Goal: Task Accomplishment & Management: Manage account settings

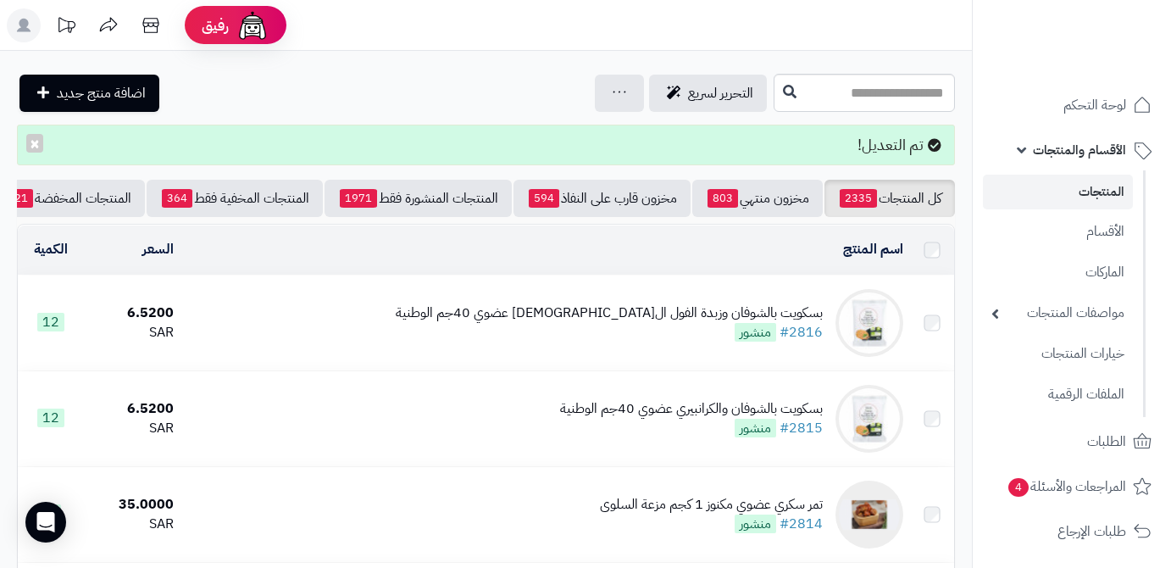
scroll to position [76, 0]
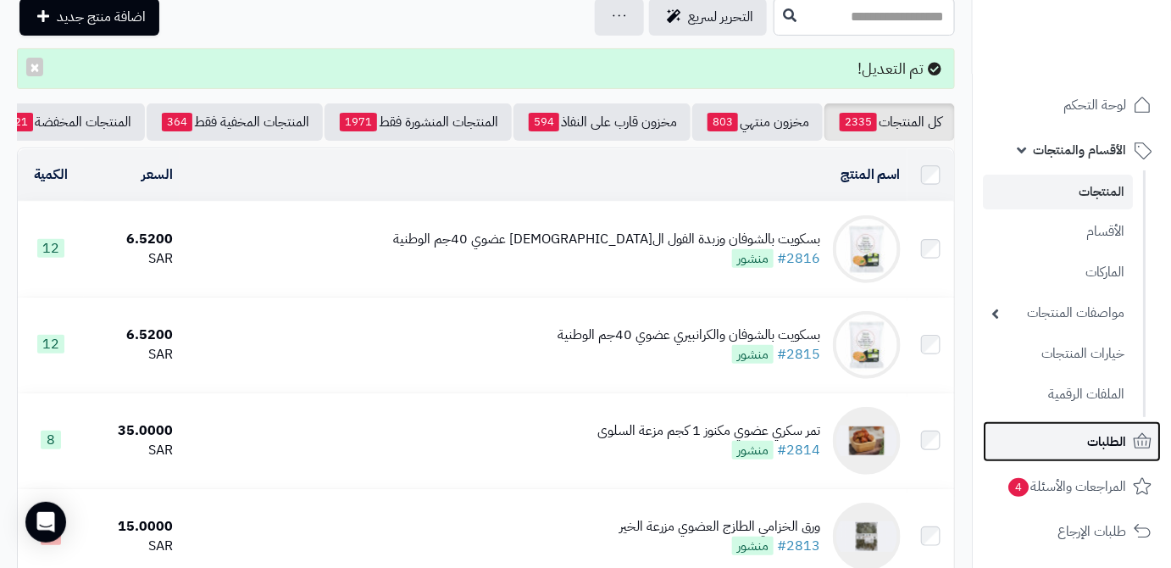
click at [1073, 443] on link "الطلبات" at bounding box center [1072, 441] width 178 height 41
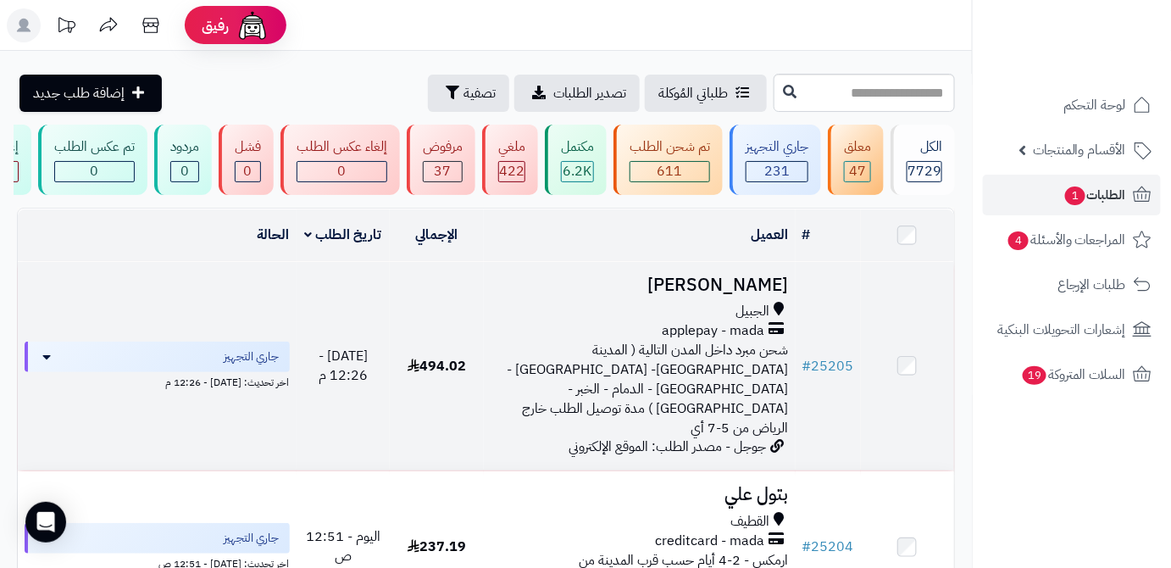
click at [854, 353] on td "# 25205" at bounding box center [828, 366] width 65 height 208
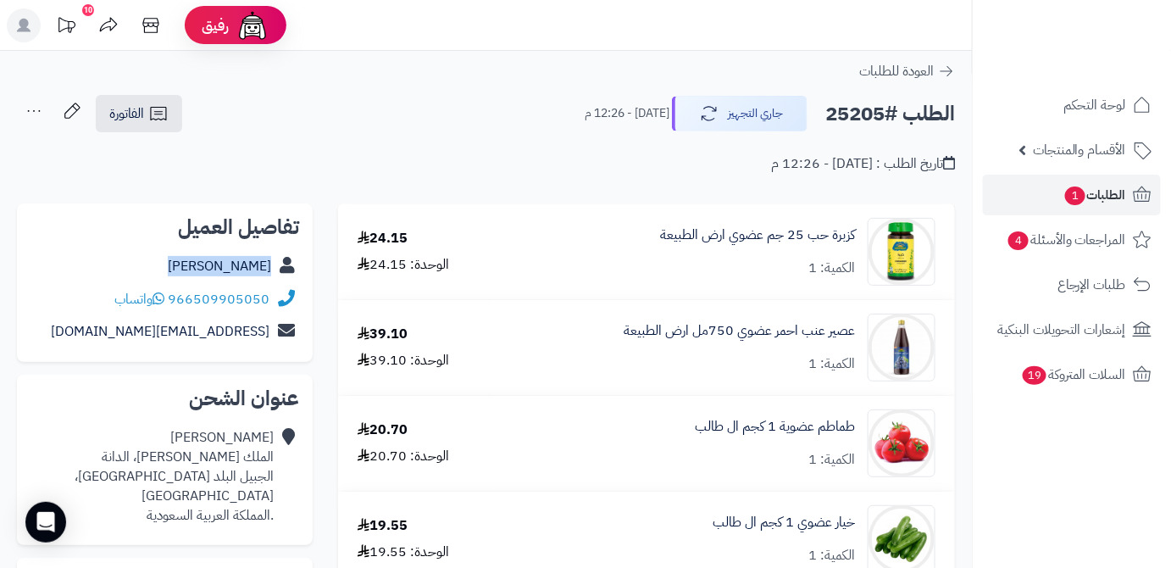
drag, startPoint x: 186, startPoint y: 272, endPoint x: 271, endPoint y: 269, distance: 85.6
click at [273, 269] on div "شيخة الخالدي" at bounding box center [165, 266] width 269 height 33
copy div "شيخة الخالدي"
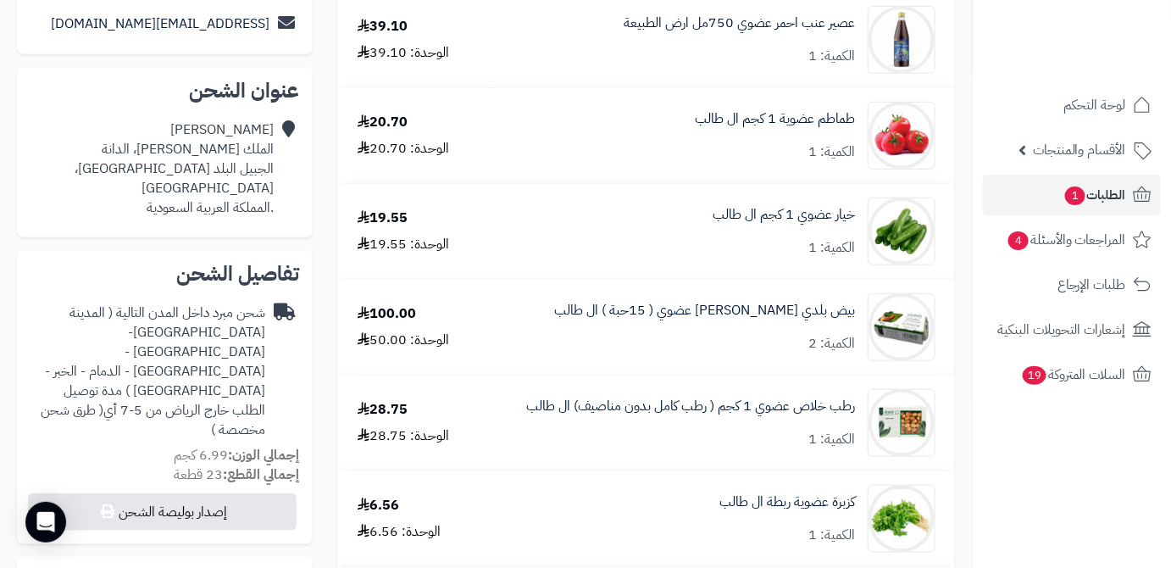
scroll to position [153, 0]
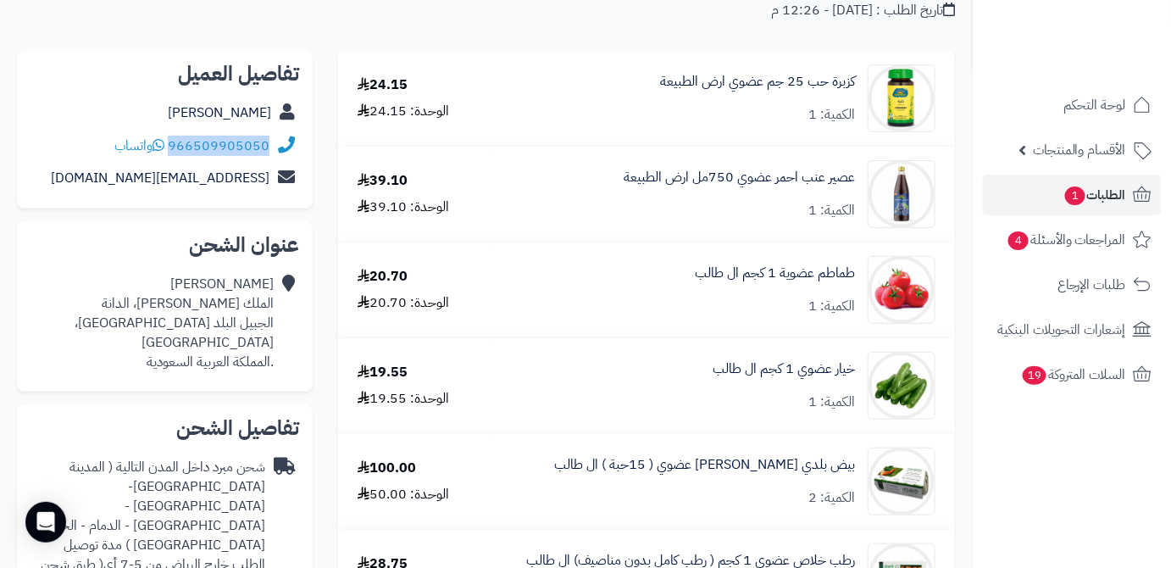
drag, startPoint x: 171, startPoint y: 139, endPoint x: 279, endPoint y: 150, distance: 108.2
click at [279, 150] on div "966509905050 واتساب" at bounding box center [165, 146] width 269 height 33
copy div "966509905050"
drag, startPoint x: 114, startPoint y: 184, endPoint x: 270, endPoint y: 186, distance: 155.9
click at [271, 186] on div "naiof2013@gmail.com" at bounding box center [165, 178] width 269 height 33
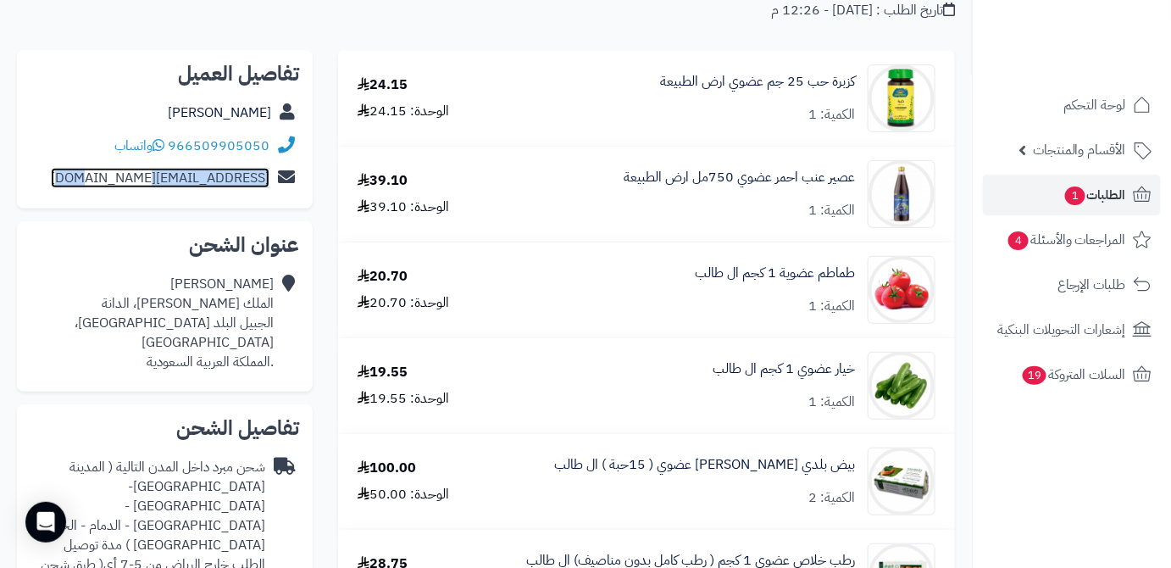
copy div "naiof2013@gmail.com"
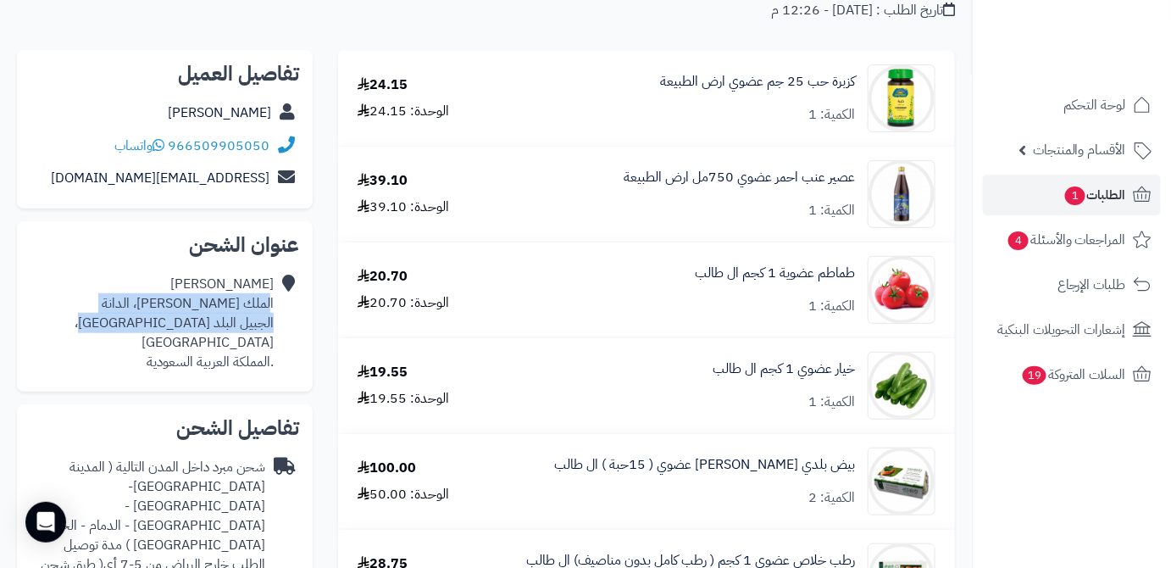
drag, startPoint x: 127, startPoint y: 324, endPoint x: 271, endPoint y: 308, distance: 145.0
click at [271, 308] on div "شيخة الخالدي الملك فيصل الشمالي، الدانة الجبيل البلد حي الدانة، الجبيل .المملكة…" at bounding box center [165, 323] width 269 height 110
copy div "لملك فيصل الشمالي، الدانة الجبيل البلد حي الدانة، الجبيل"
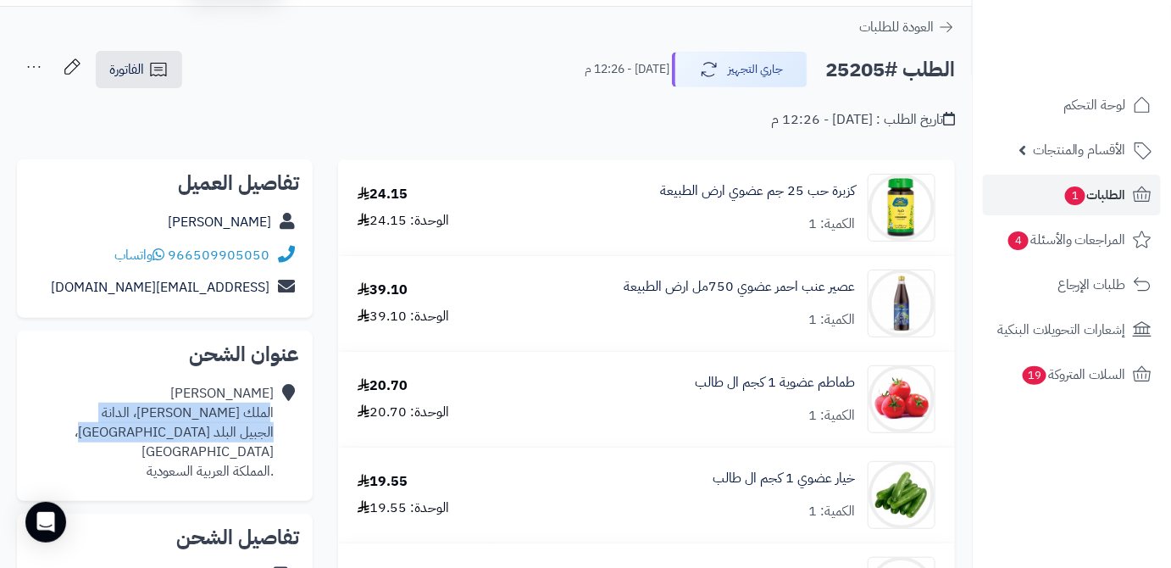
scroll to position [0, 0]
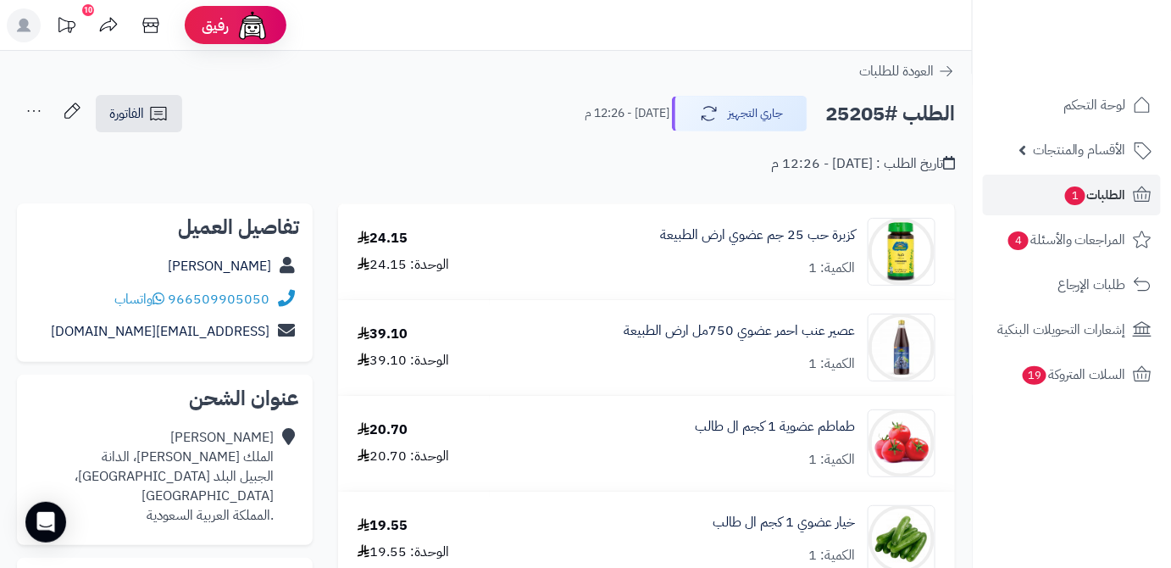
click at [848, 113] on h2 "الطلب #25205" at bounding box center [890, 114] width 130 height 35
copy h2 "25205"
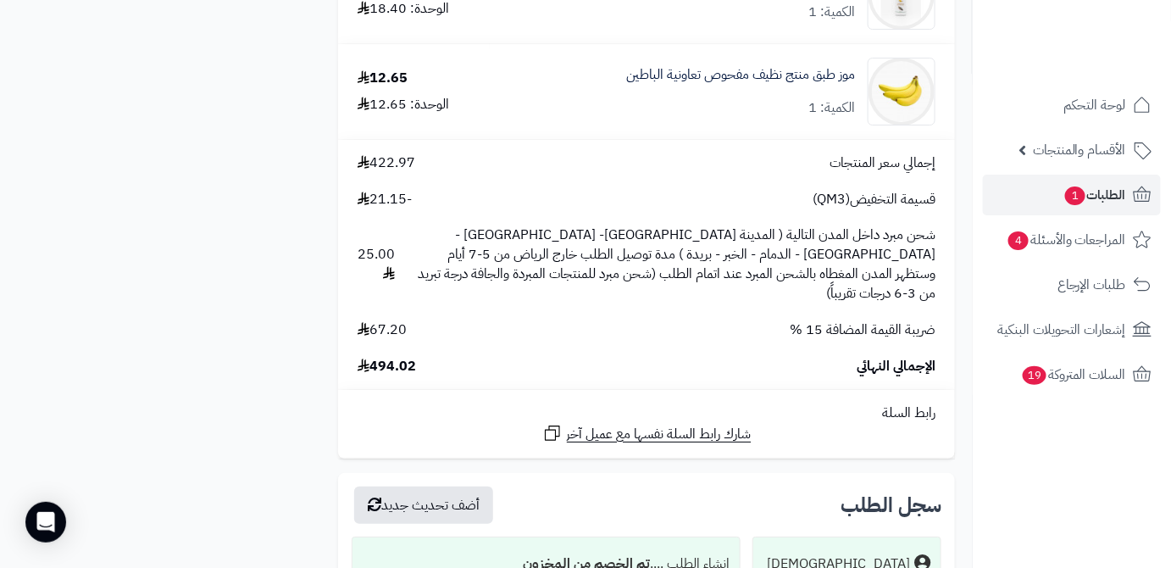
scroll to position [2002, 0]
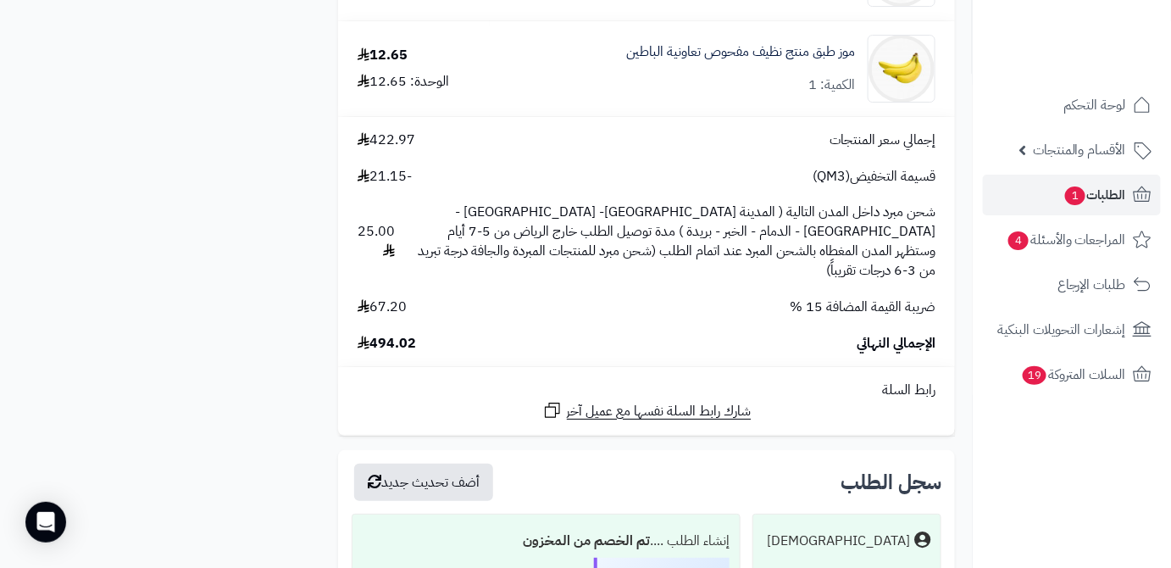
click at [391, 334] on span "494.02" at bounding box center [387, 343] width 58 height 19
copy span "494.02"
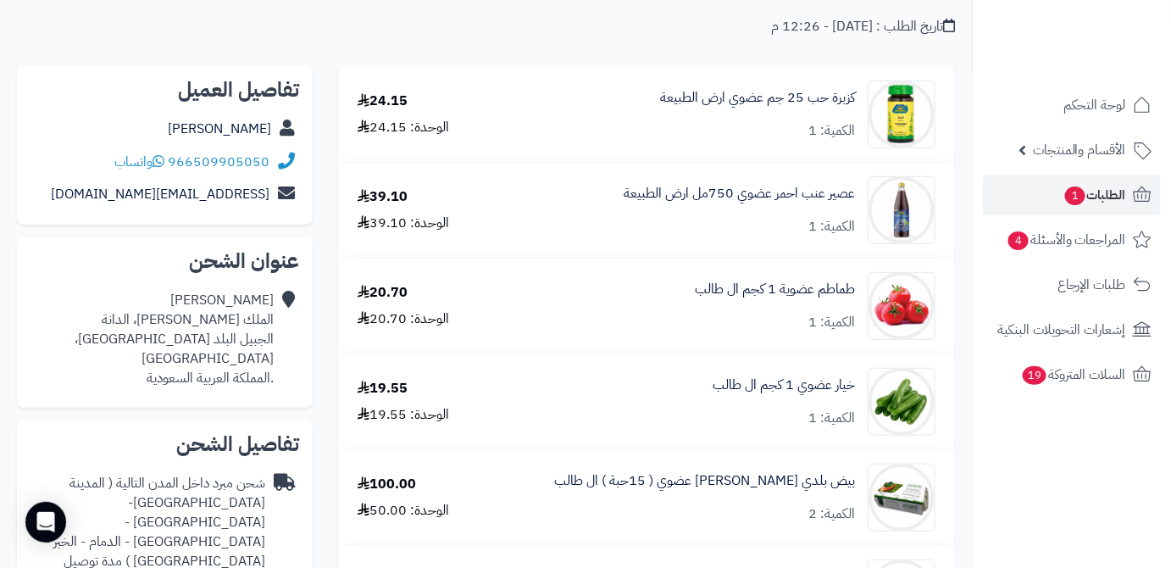
scroll to position [230, 0]
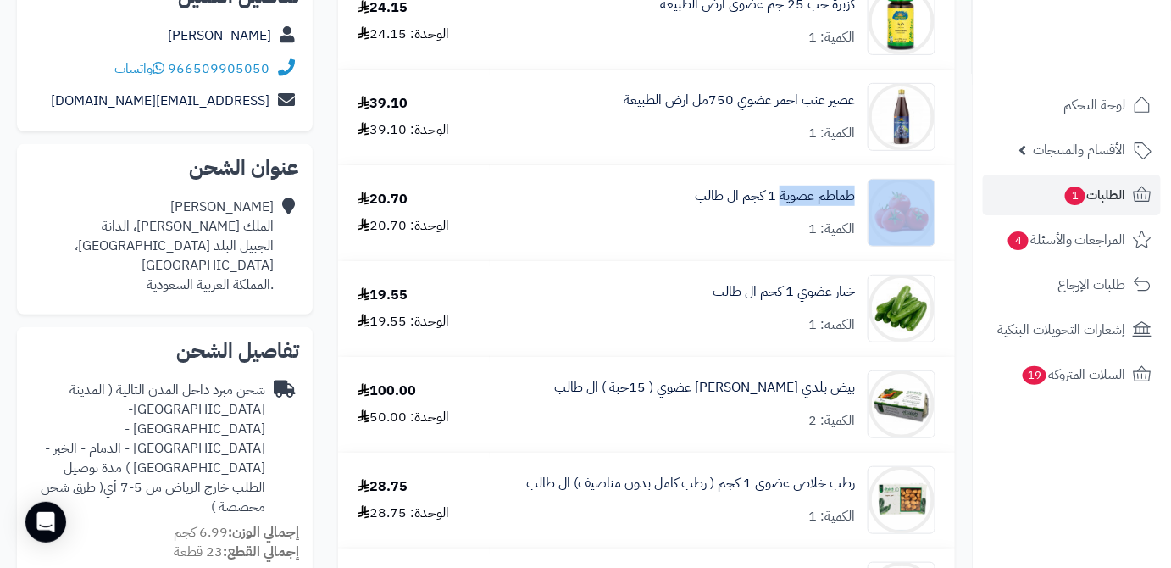
drag, startPoint x: 863, startPoint y: 195, endPoint x: 781, endPoint y: 208, distance: 82.5
click at [779, 209] on div "طماطم عضوية 1 كجم ال طالب الكمية: 1" at bounding box center [722, 213] width 452 height 68
copy div "طماطم عضوية"
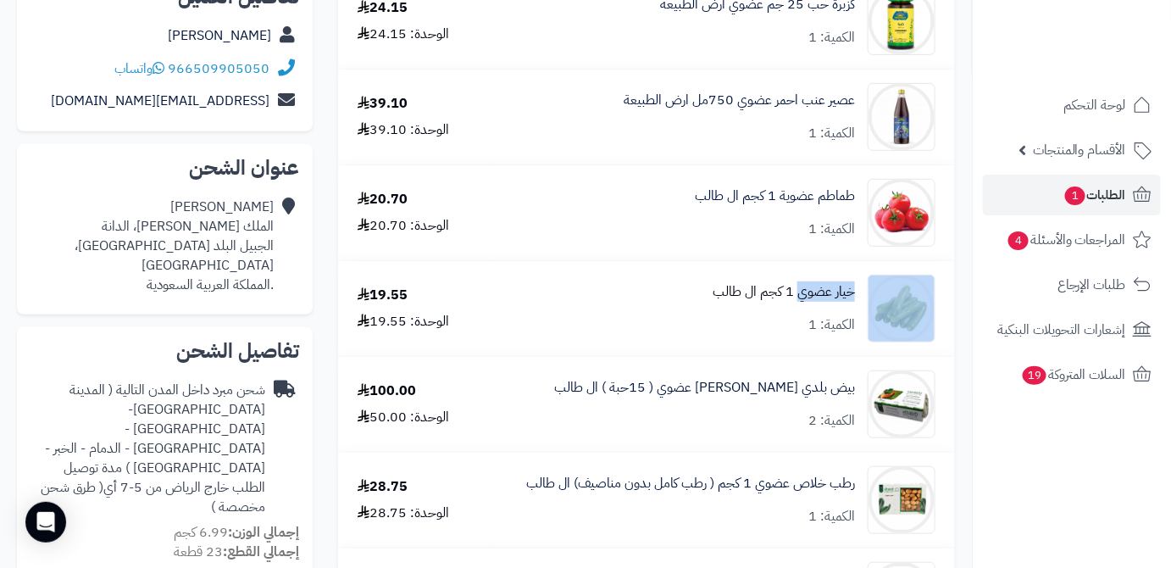
drag, startPoint x: 861, startPoint y: 291, endPoint x: 799, endPoint y: 296, distance: 62.1
click at [799, 296] on div "خيار عضوي 1 كجم ال طالب الكمية: 1" at bounding box center [722, 309] width 452 height 68
copy div "خيار عضوي"
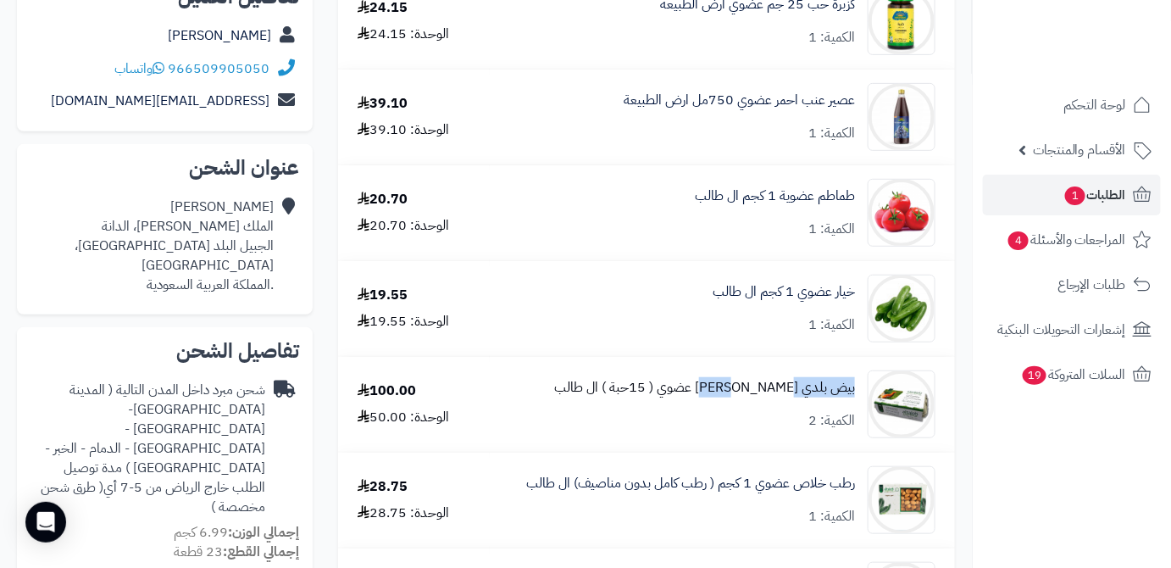
drag, startPoint x: 857, startPoint y: 390, endPoint x: 770, endPoint y: 396, distance: 87.5
click at [770, 396] on div "بيض بلدي مرعى حر عضوي ( 15حبة ) ال طالب الكمية: 2" at bounding box center [722, 404] width 452 height 68
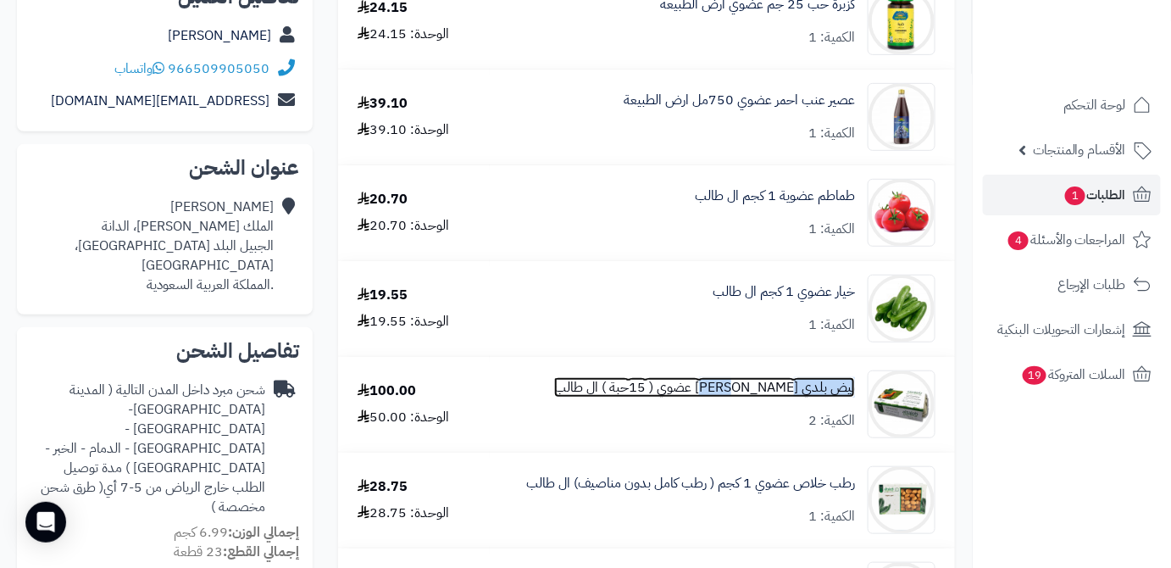
copy link "بيض بلدي مرعى"
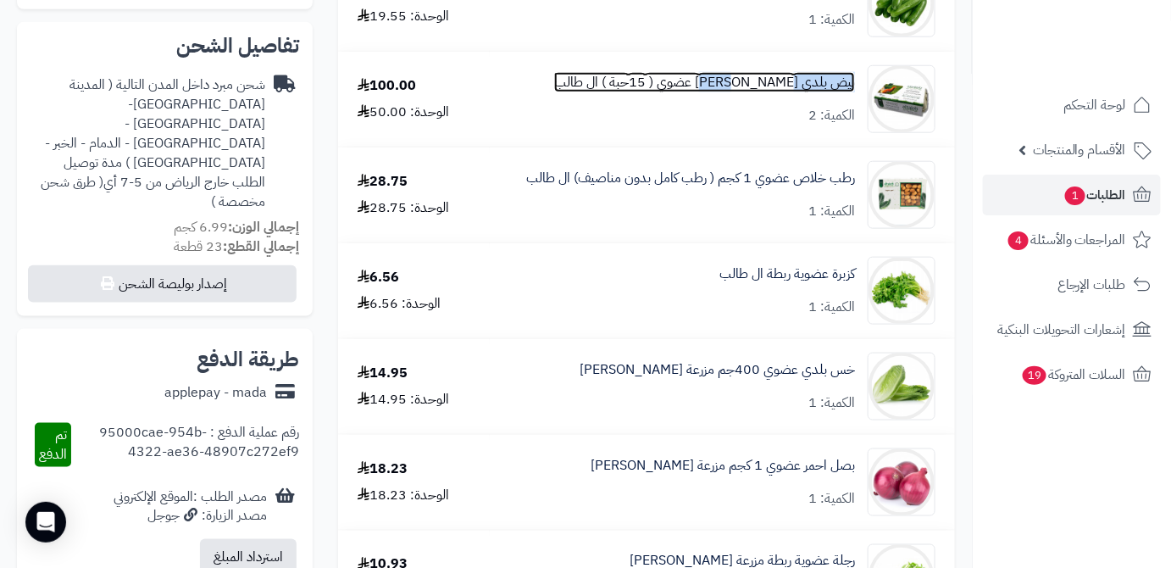
scroll to position [539, 0]
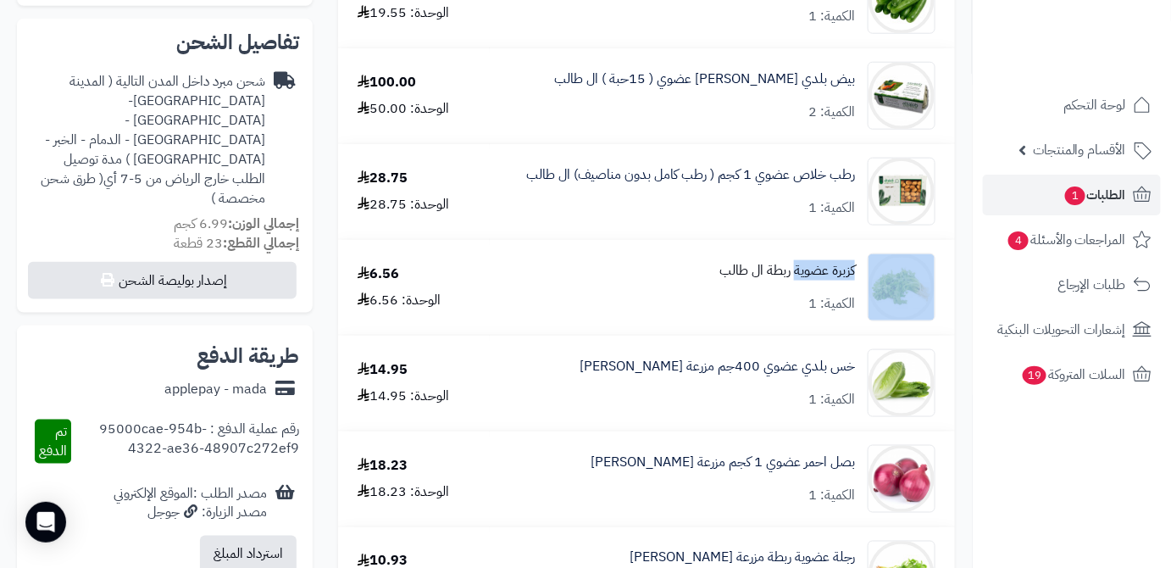
drag, startPoint x: 863, startPoint y: 275, endPoint x: 794, endPoint y: 278, distance: 69.6
click at [794, 278] on div "كزبرة عضوية ربطة ال طالب الكمية: 1" at bounding box center [722, 287] width 452 height 68
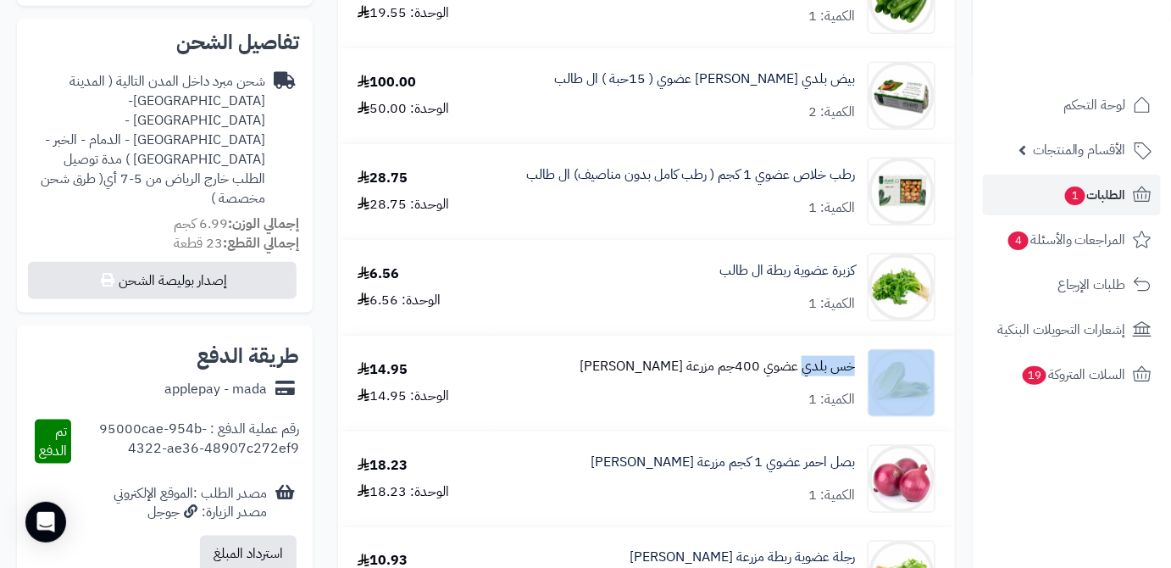
drag, startPoint x: 863, startPoint y: 363, endPoint x: 806, endPoint y: 373, distance: 57.5
click at [806, 373] on div "خس بلدي عضوي 400جم مزرعة الشهوان الكمية: 1" at bounding box center [722, 383] width 452 height 68
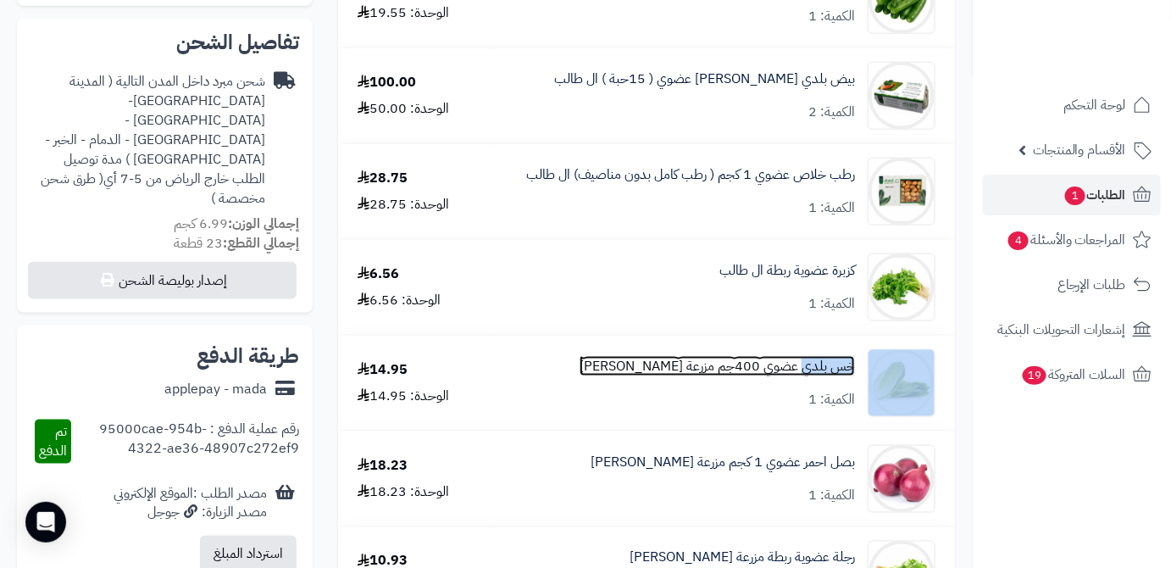
scroll to position [924, 0]
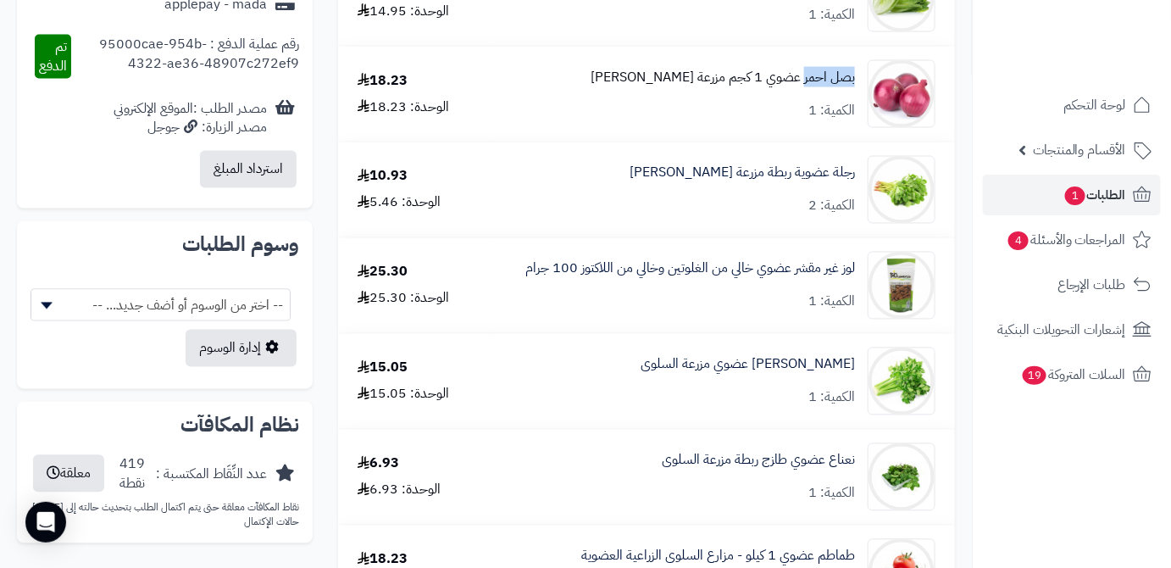
drag, startPoint x: 852, startPoint y: 86, endPoint x: 804, endPoint y: 80, distance: 48.7
click at [804, 80] on div "بصل احمر عضوي 1 كجم مزرعة الشهوان الكمية: 1" at bounding box center [722, 94] width 452 height 68
drag, startPoint x: 859, startPoint y: 369, endPoint x: 789, endPoint y: 375, distance: 70.6
click at [789, 375] on div "كرفس عضوي مزرعة السلوى الكمية: 1" at bounding box center [722, 381] width 452 height 68
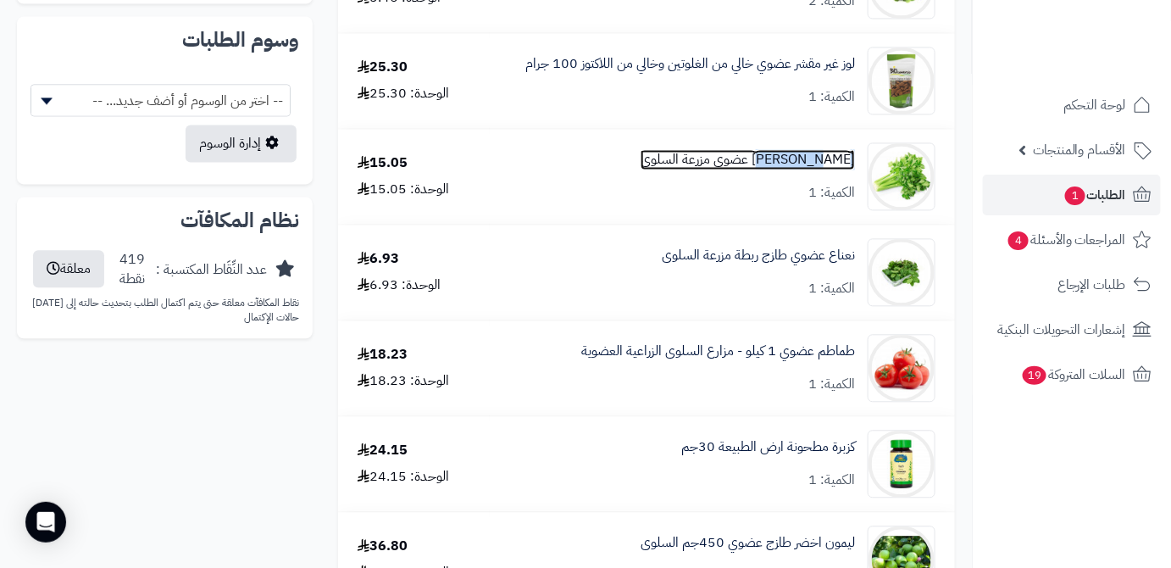
scroll to position [1155, 0]
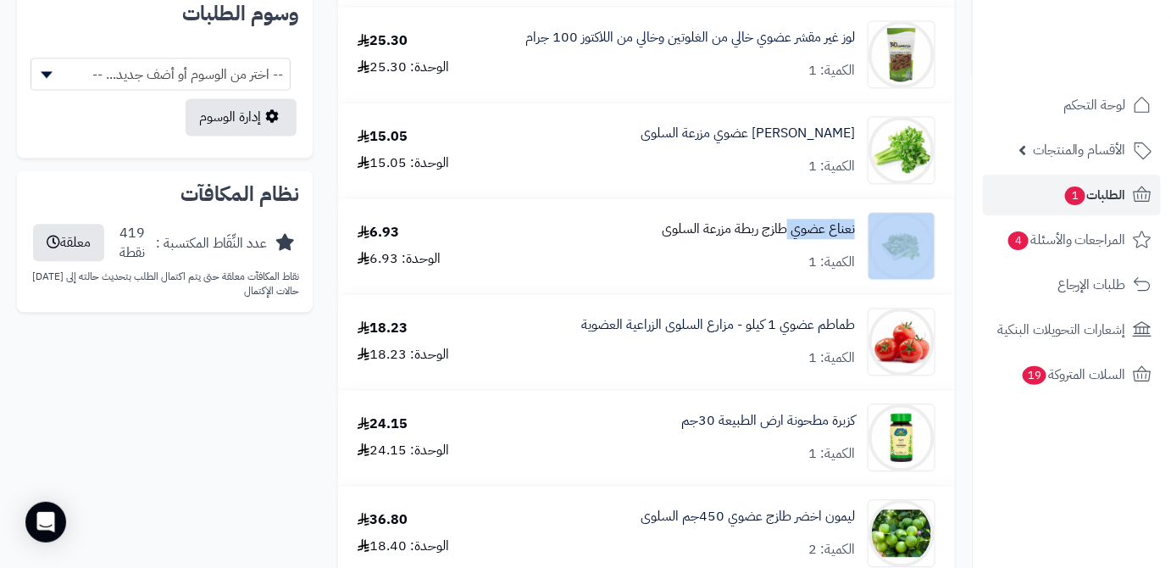
drag, startPoint x: 857, startPoint y: 235, endPoint x: 788, endPoint y: 239, distance: 68.8
click at [788, 239] on div "نعناع عضوي طازج ربطة مزرعة السلوى الكمية: 1" at bounding box center [722, 246] width 452 height 68
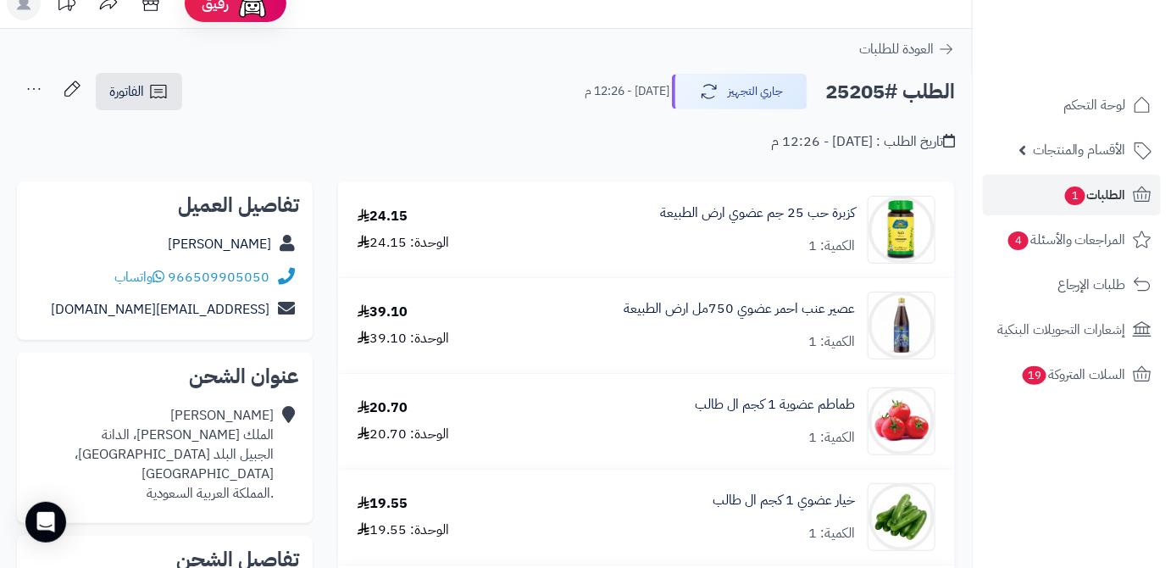
scroll to position [0, 0]
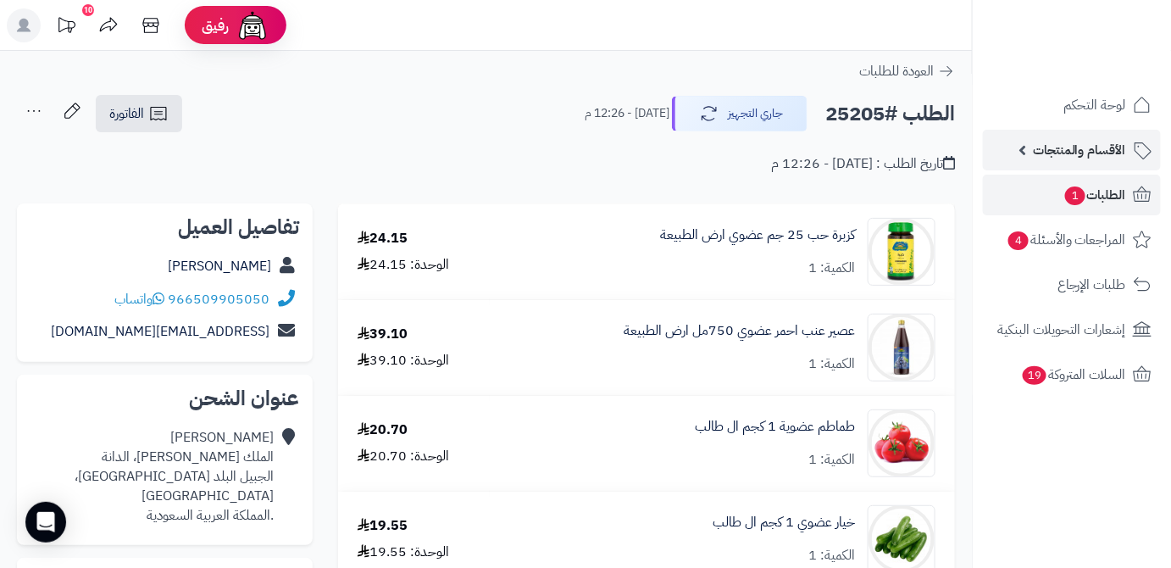
click at [1012, 156] on link "الأقسام والمنتجات" at bounding box center [1072, 150] width 178 height 41
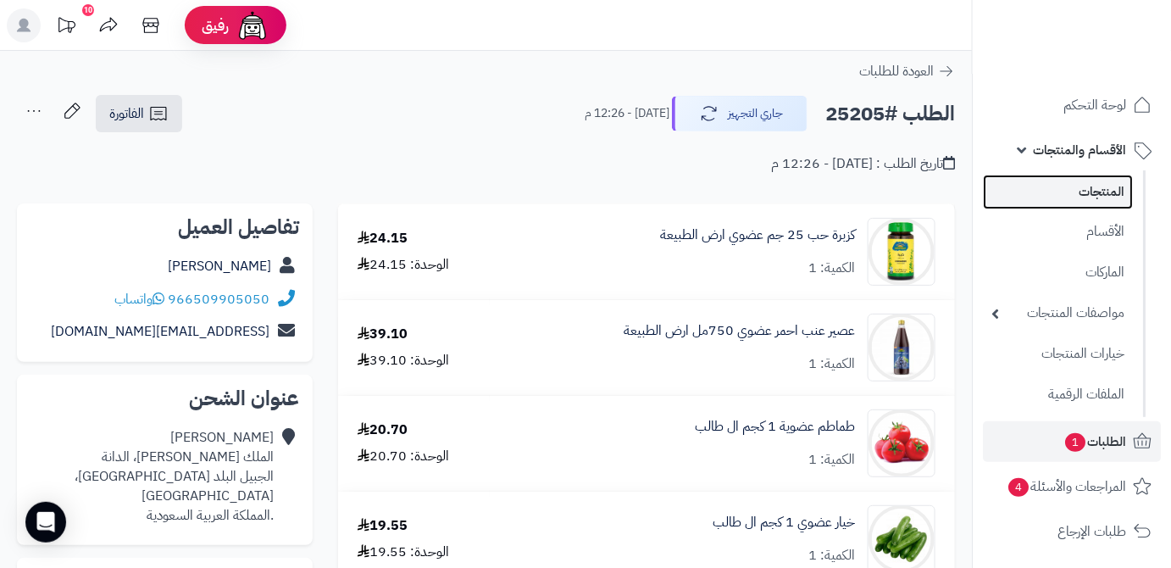
click at [1037, 203] on link "المنتجات" at bounding box center [1058, 192] width 150 height 35
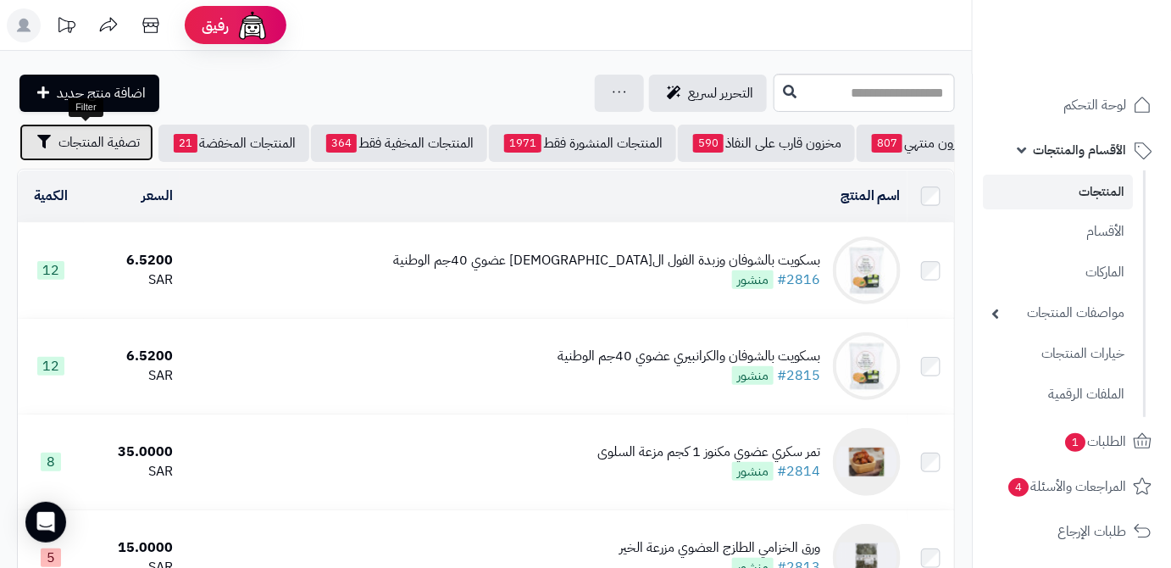
click at [58, 151] on span "تصفية المنتجات" at bounding box center [98, 142] width 81 height 20
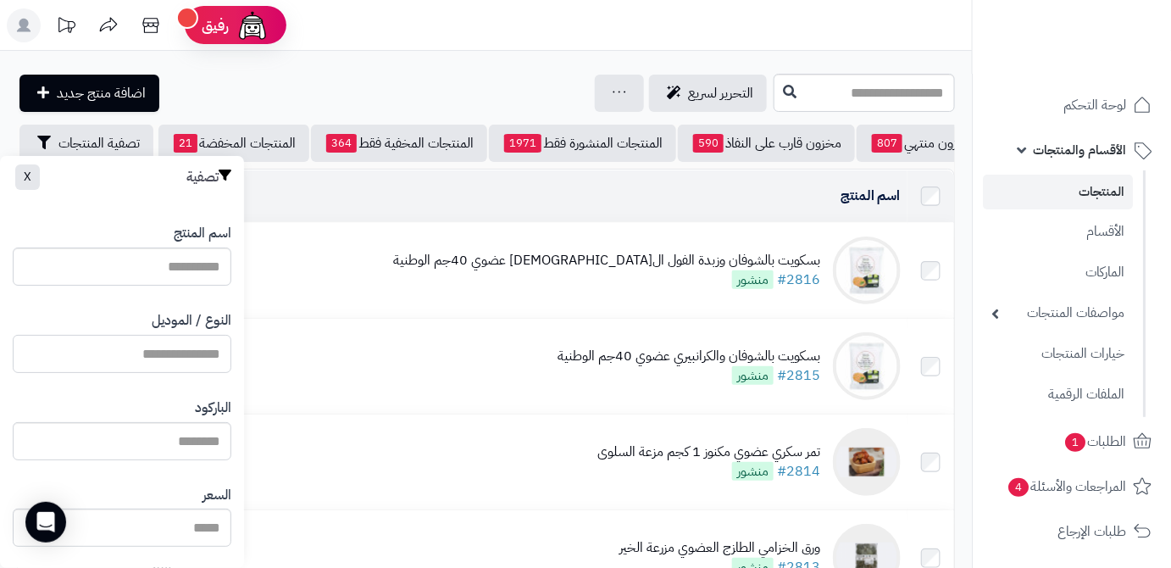
paste input "**********"
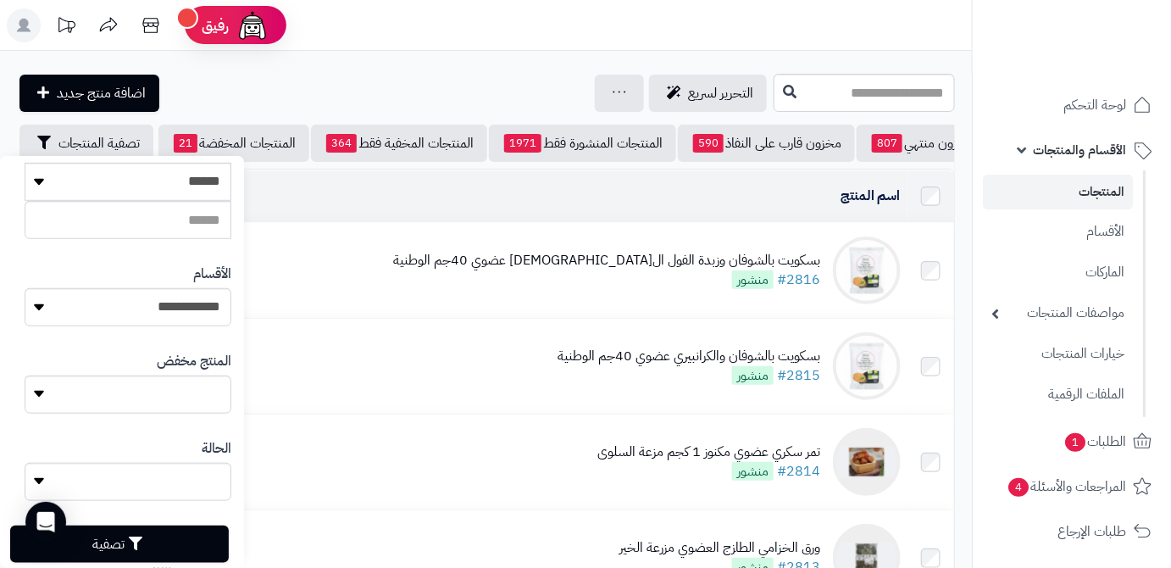
scroll to position [468, 0]
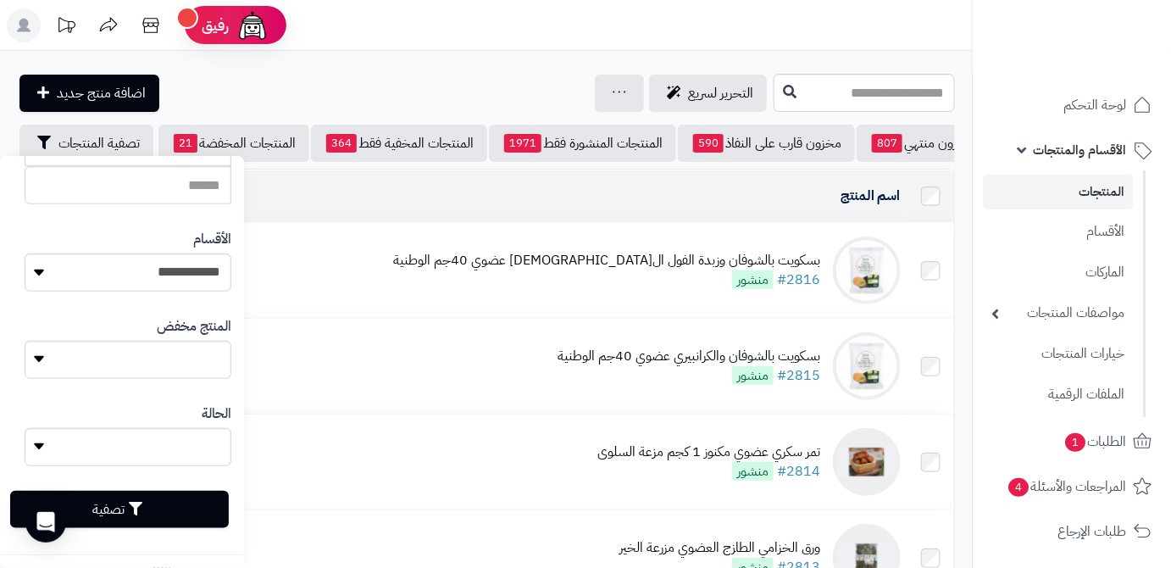
type input "**********"
click at [190, 514] on button "تصفية" at bounding box center [119, 509] width 219 height 37
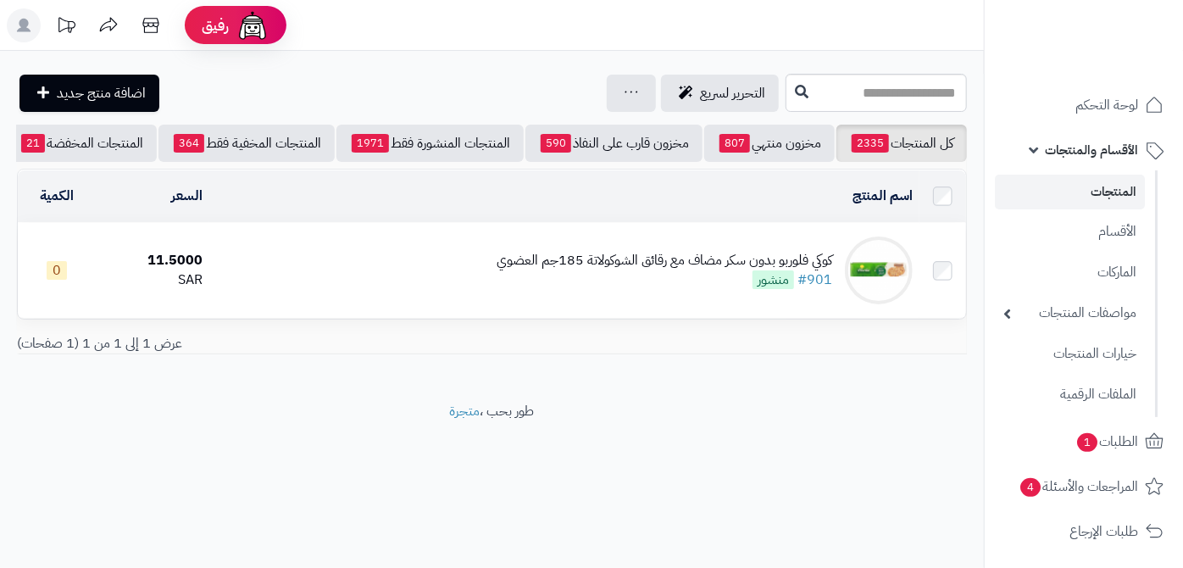
click at [684, 269] on div "كوكي فلوربو بدون سكر مضاف مع رقائق الشوكولاتة 185جم العضوي" at bounding box center [664, 260] width 336 height 19
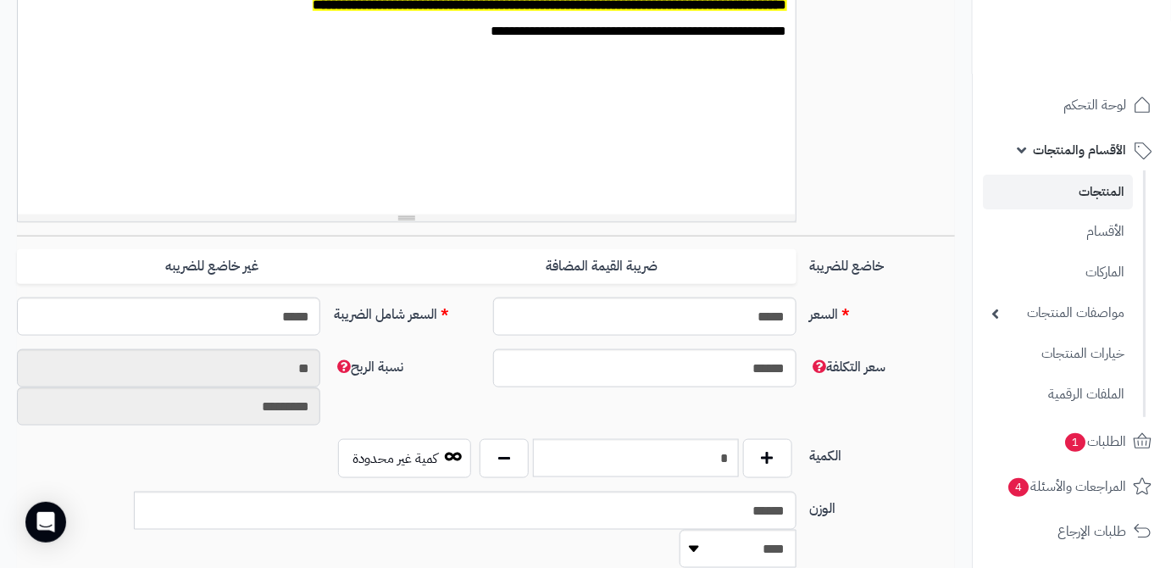
scroll to position [616, 0]
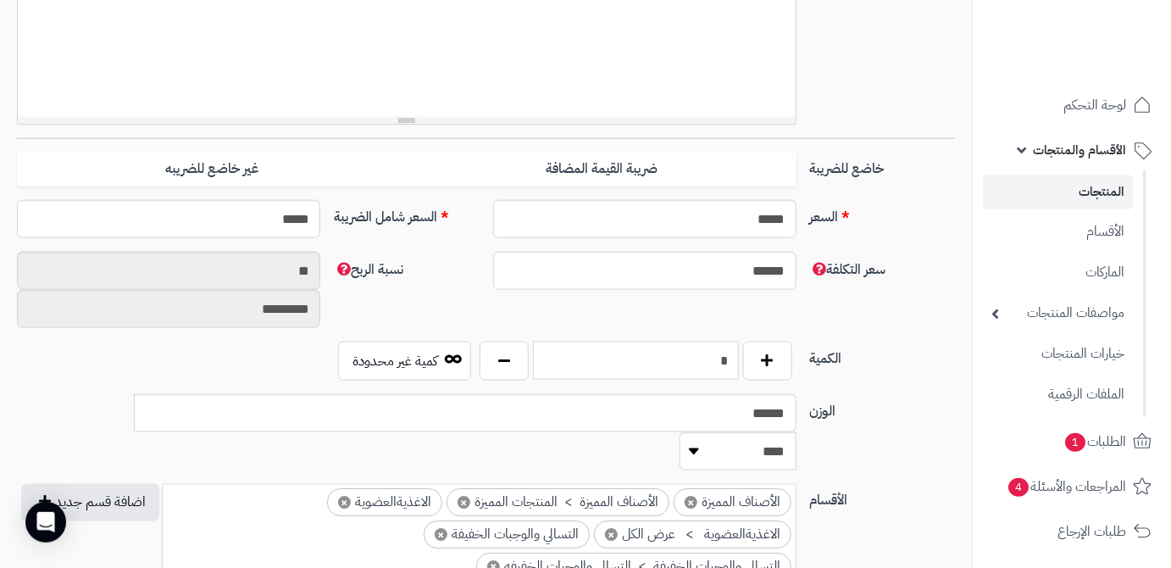
click at [671, 366] on input "*" at bounding box center [636, 360] width 206 height 38
type input "**"
click at [607, 323] on div "سعر التكلفة ****** نسبة الربح ** *********" at bounding box center [485, 297] width 951 height 90
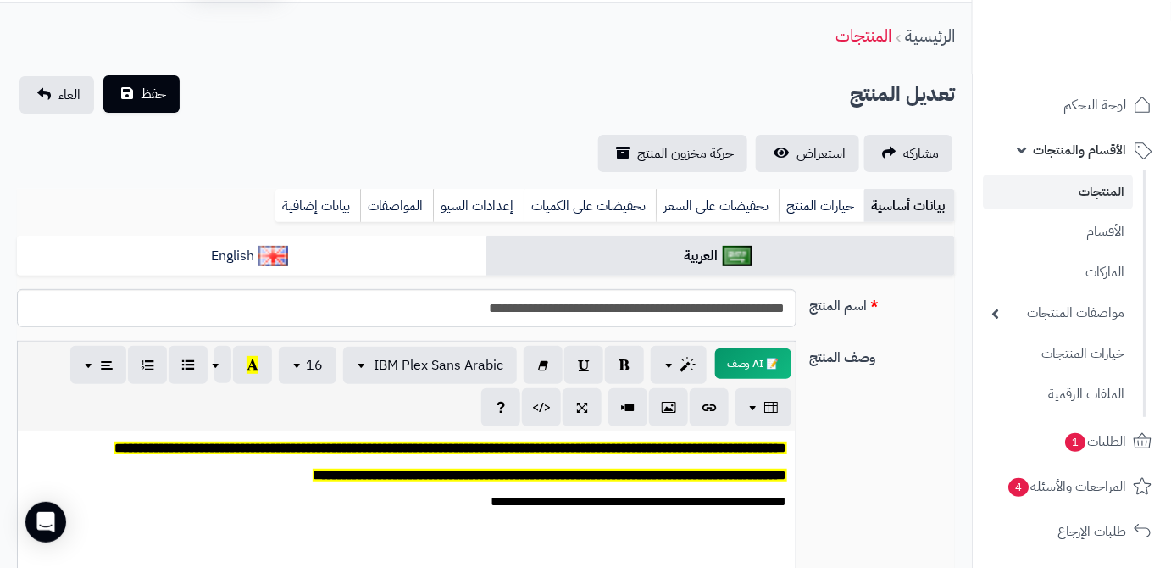
scroll to position [0, 0]
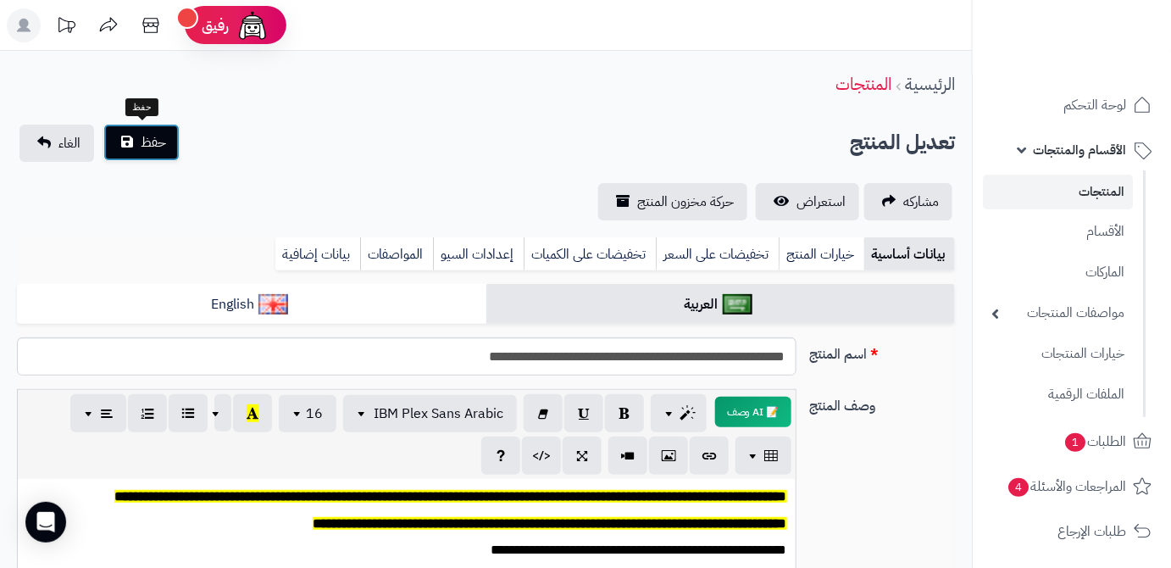
click at [163, 139] on span "حفظ" at bounding box center [153, 142] width 25 height 20
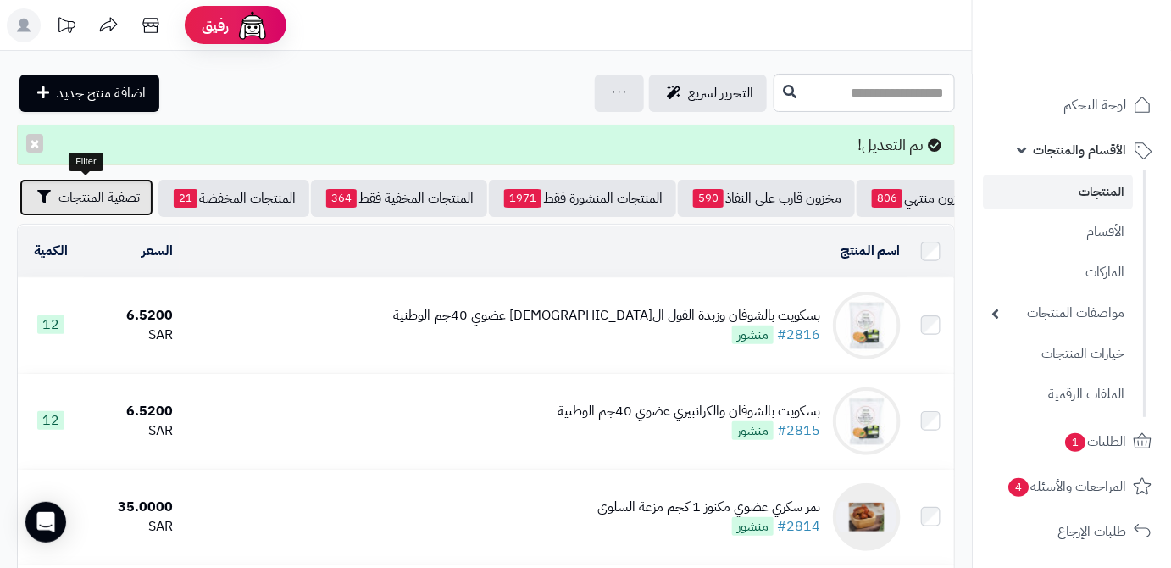
click at [73, 211] on button "تصفية المنتجات" at bounding box center [86, 197] width 134 height 37
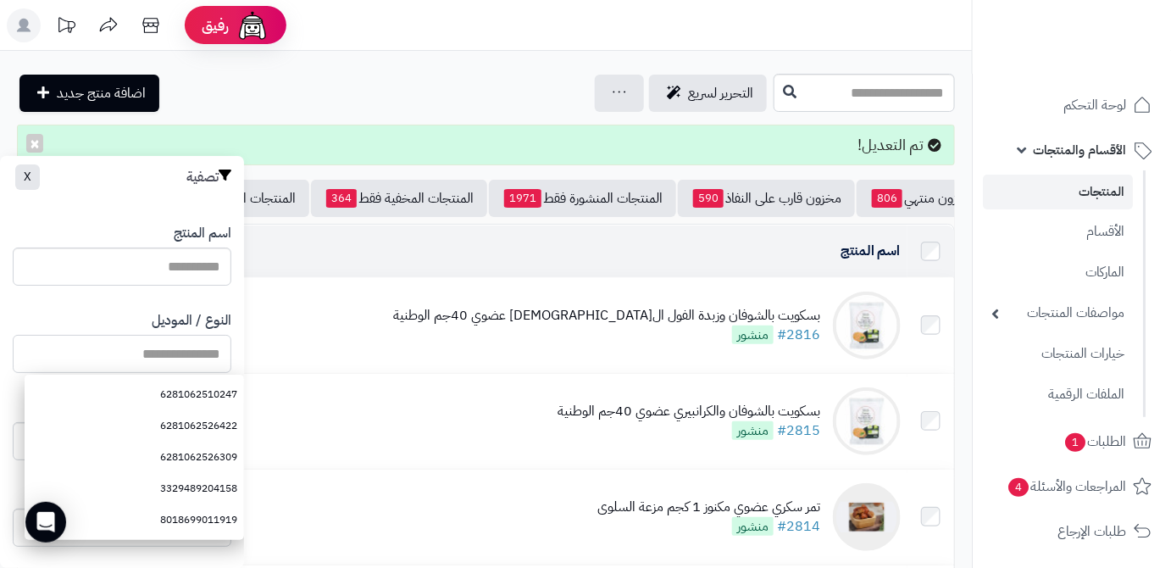
paste input "**********"
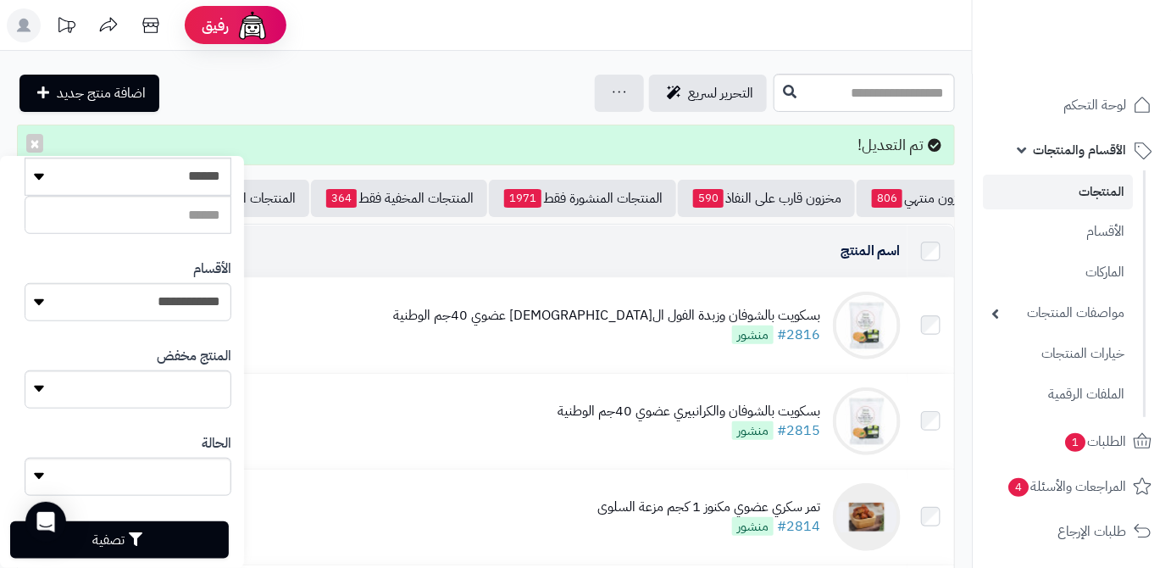
scroll to position [468, 0]
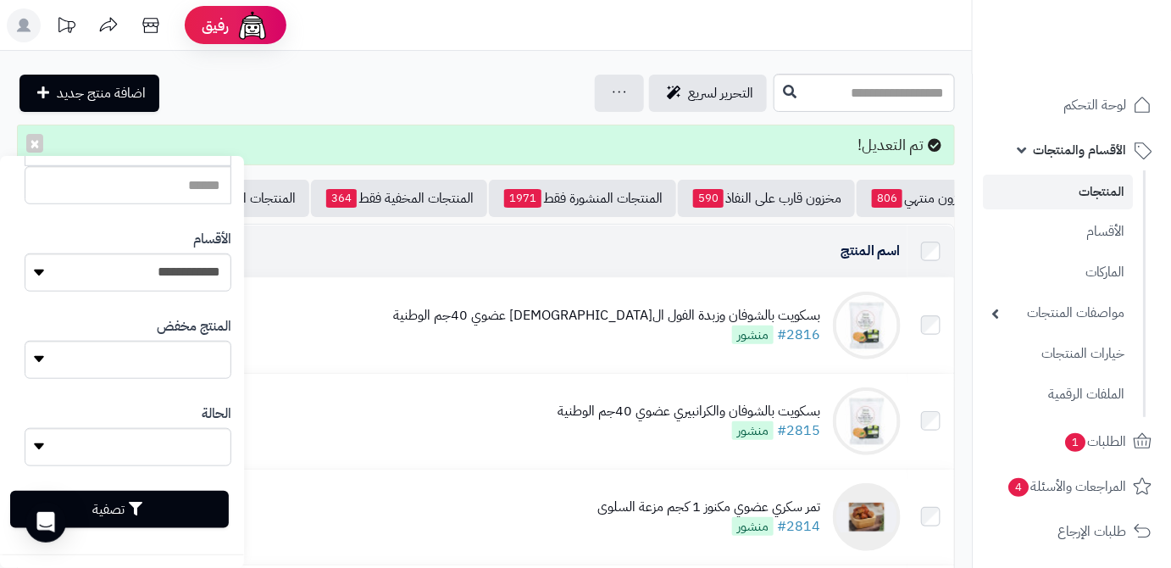
type input "**********"
click at [169, 506] on button "تصفية" at bounding box center [119, 509] width 219 height 37
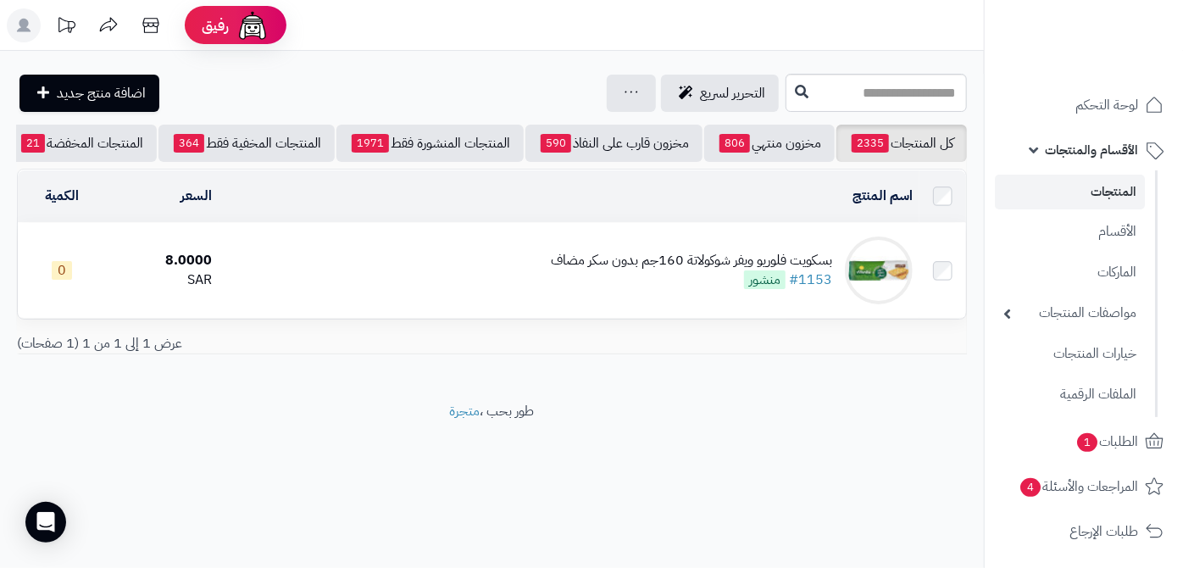
click at [693, 270] on div "بسكويت فلوريو ويفر شوكولاتة 160جم بدون سكر مضاف" at bounding box center [691, 260] width 281 height 19
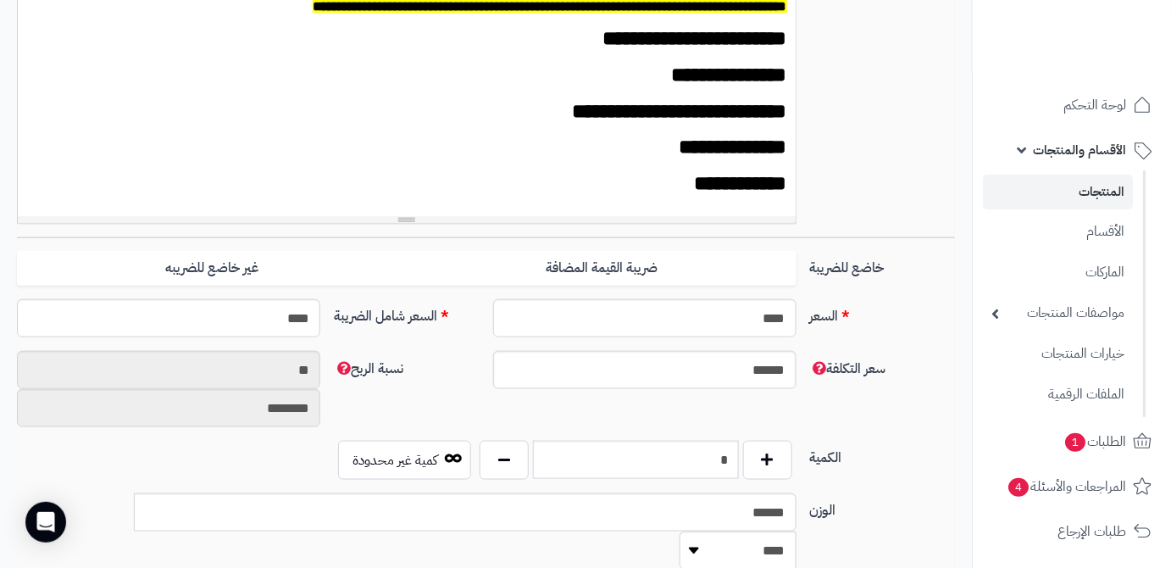
scroll to position [616, 0]
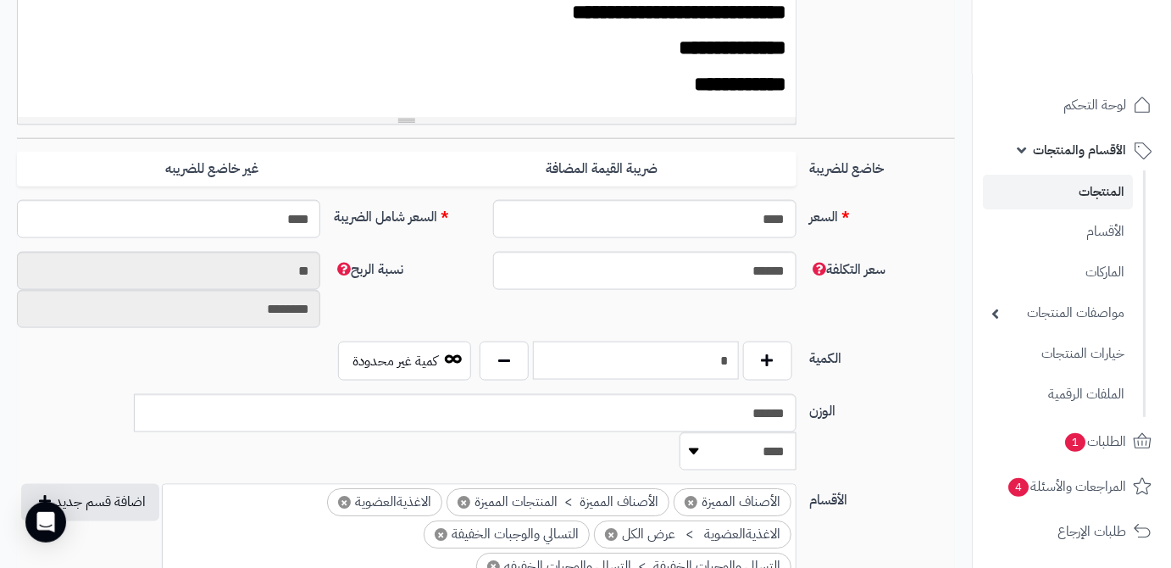
click at [708, 350] on input "*" at bounding box center [636, 360] width 206 height 38
type input "**"
click at [723, 335] on div "سعر التكلفة ****** نسبة الربح ** ********" at bounding box center [485, 297] width 951 height 90
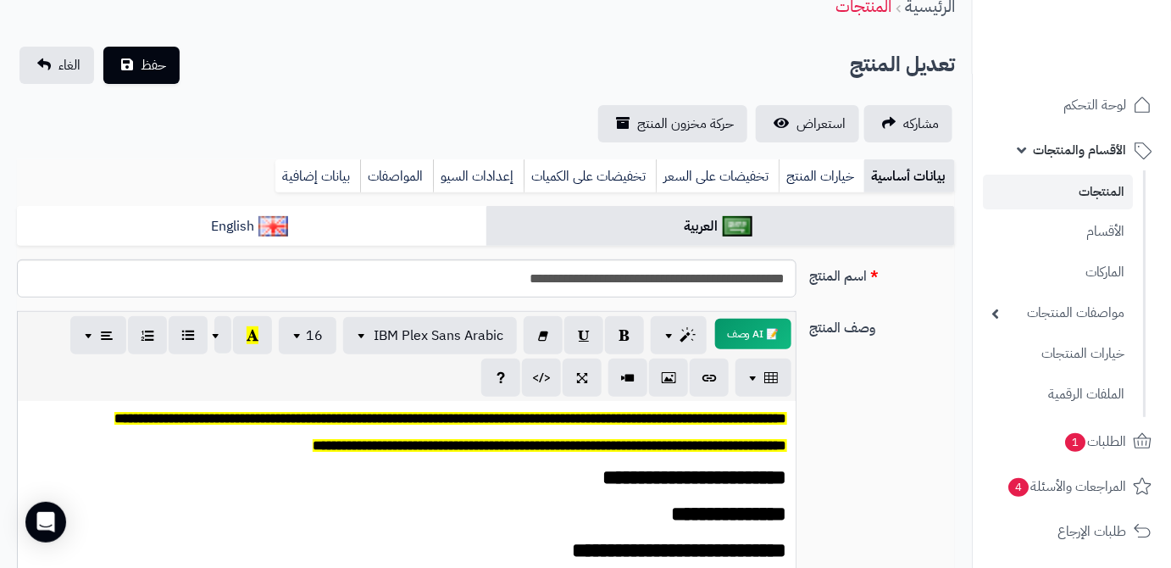
scroll to position [76, 0]
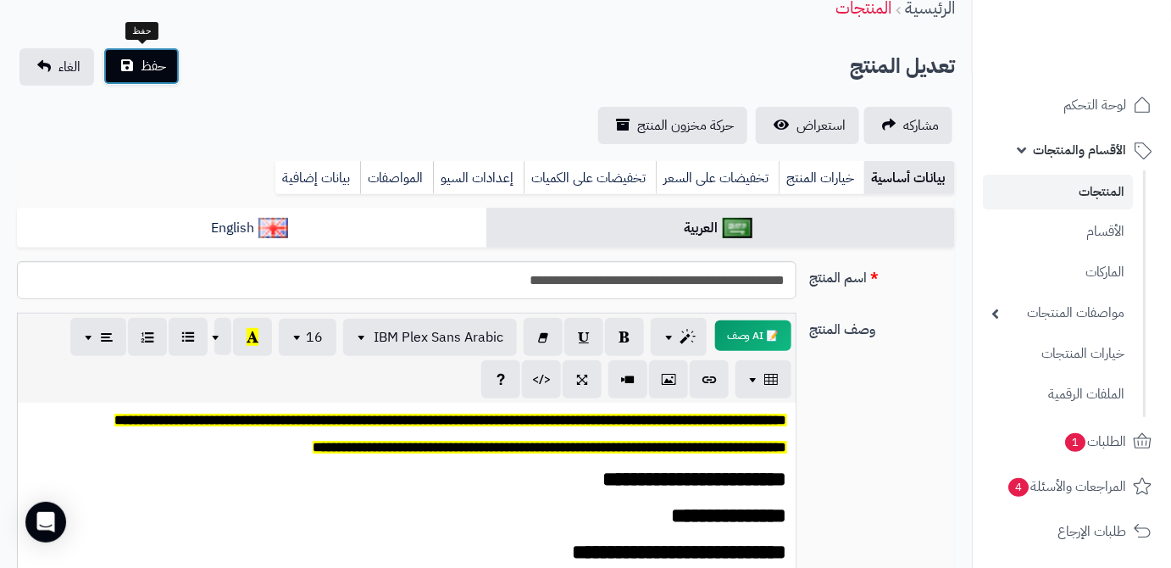
click at [158, 68] on span "حفظ" at bounding box center [153, 66] width 25 height 20
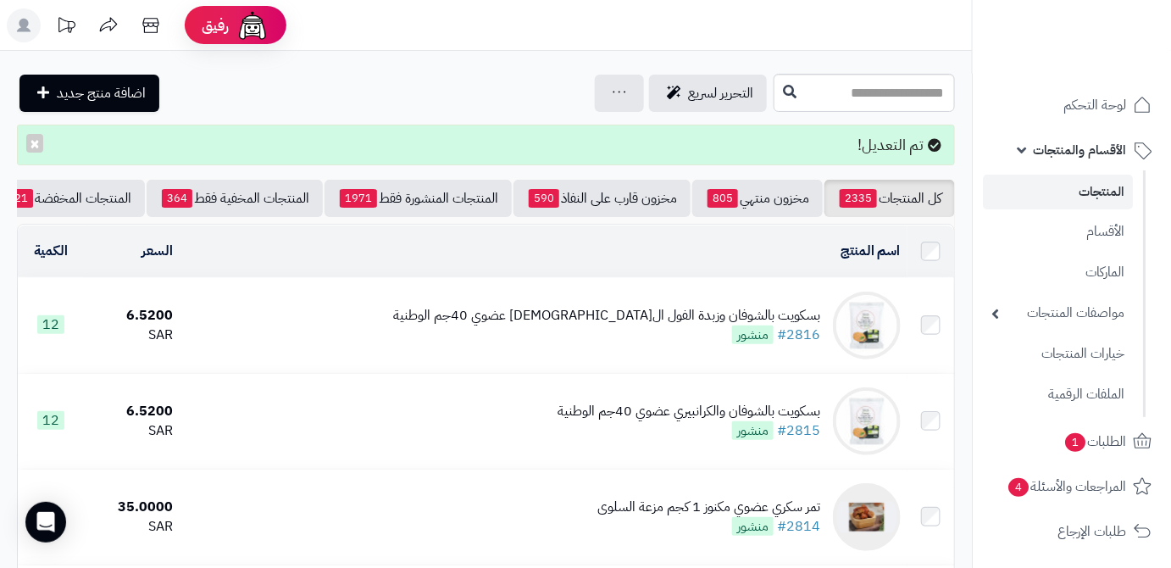
scroll to position [0, -179]
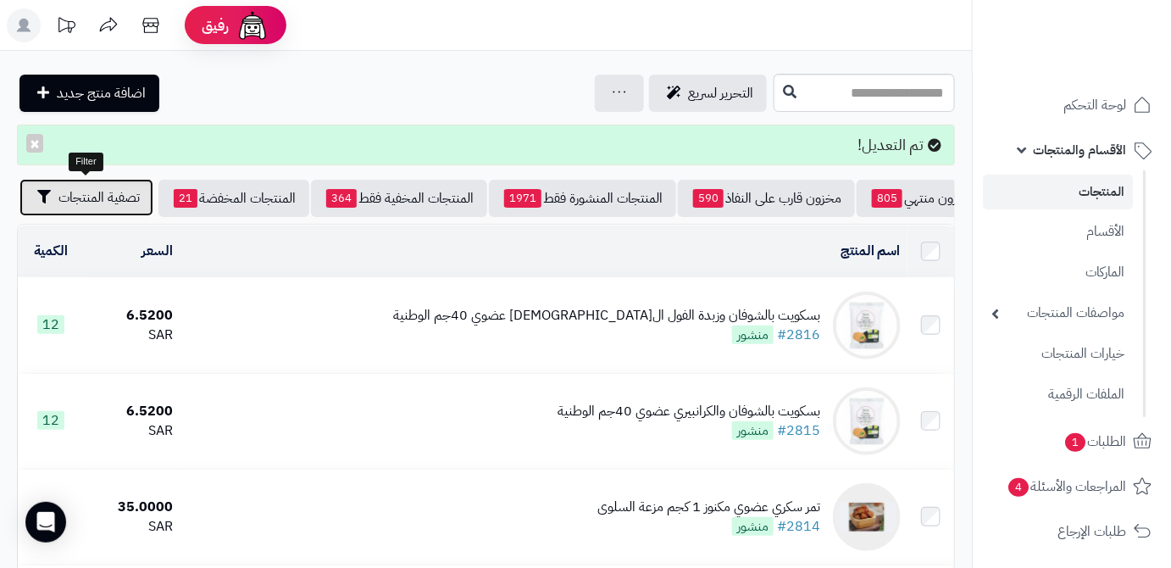
click at [99, 207] on button "تصفية المنتجات" at bounding box center [86, 197] width 134 height 37
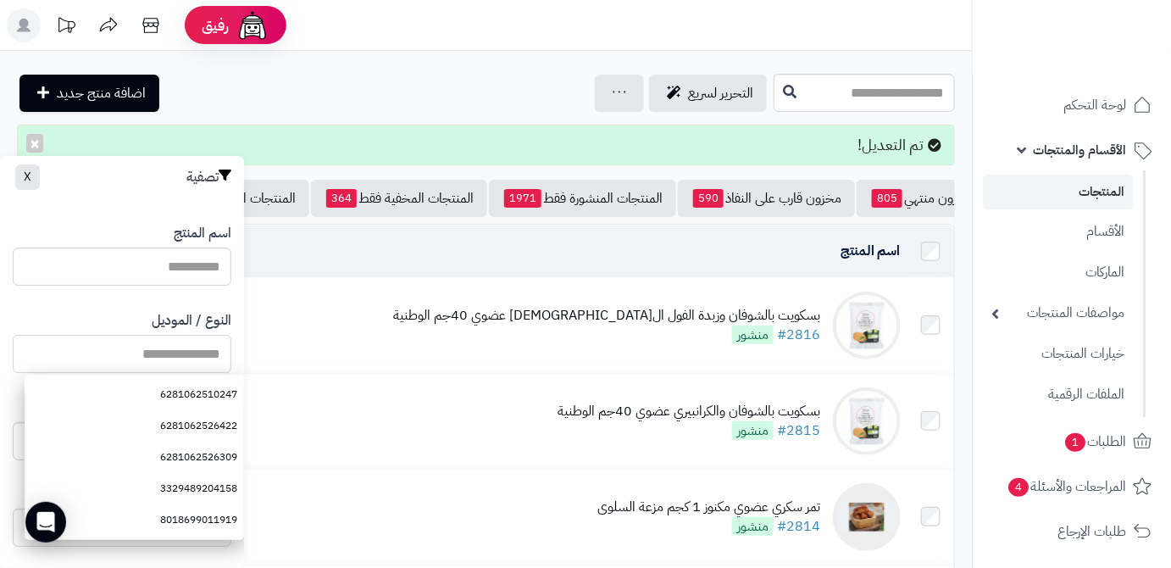
paste input "**********"
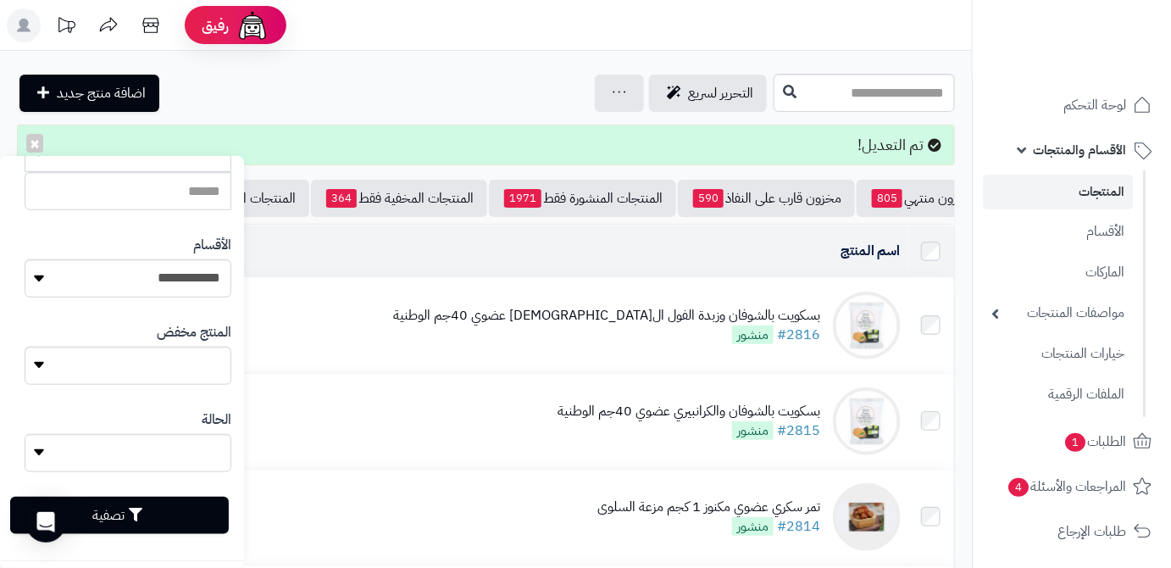
type input "**********"
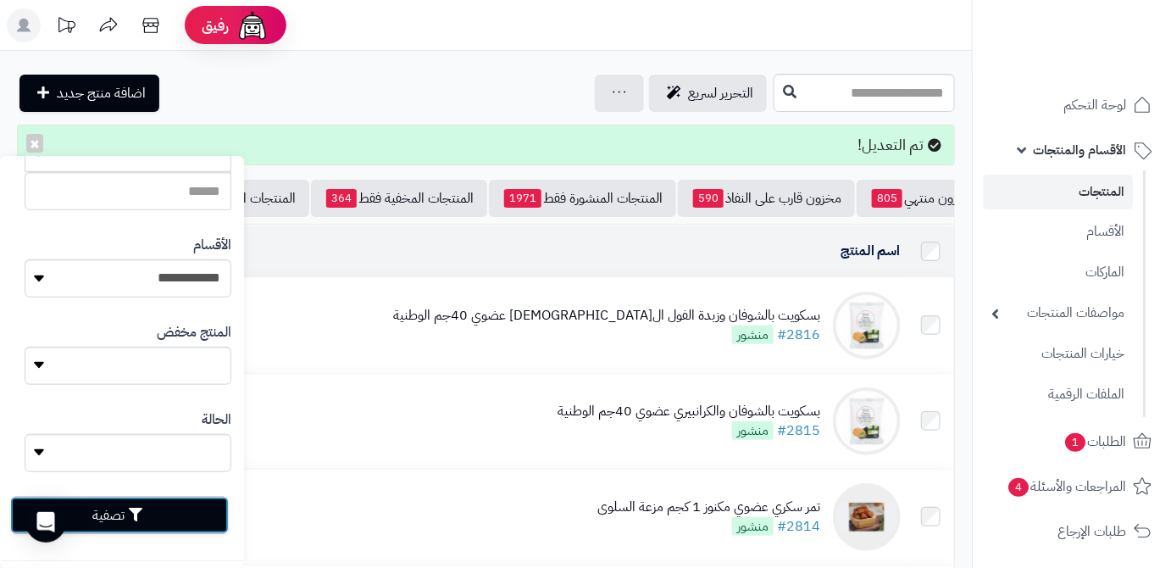
click at [172, 518] on button "تصفية" at bounding box center [119, 514] width 219 height 37
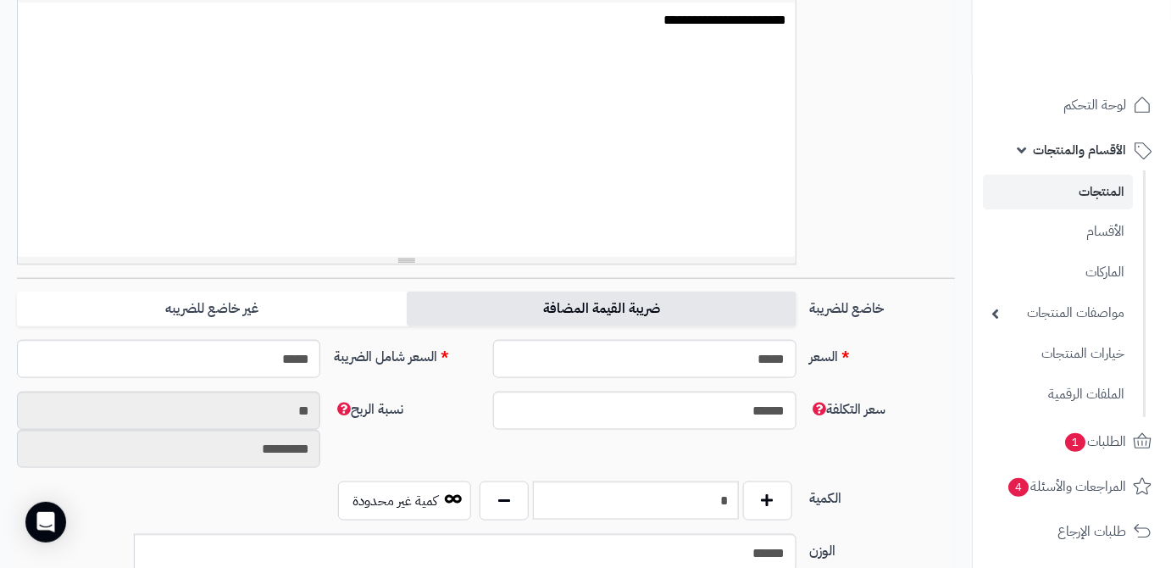
scroll to position [616, 0]
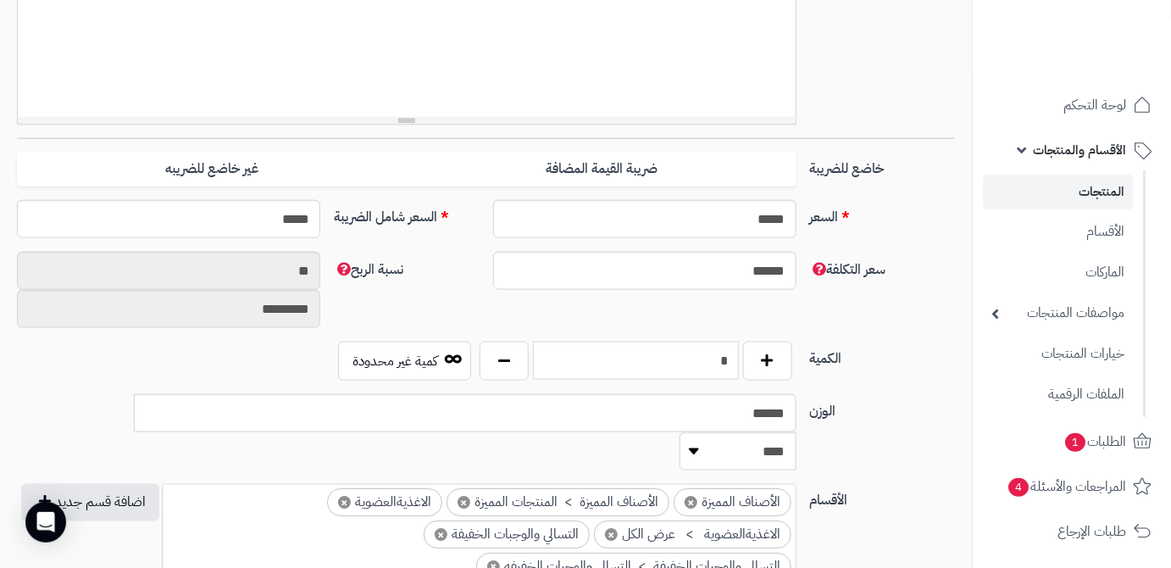
click at [675, 362] on input "*" at bounding box center [636, 360] width 206 height 38
type input "**"
click at [682, 329] on div "سعر التكلفة ****** نسبة الربح ** *********" at bounding box center [485, 297] width 951 height 90
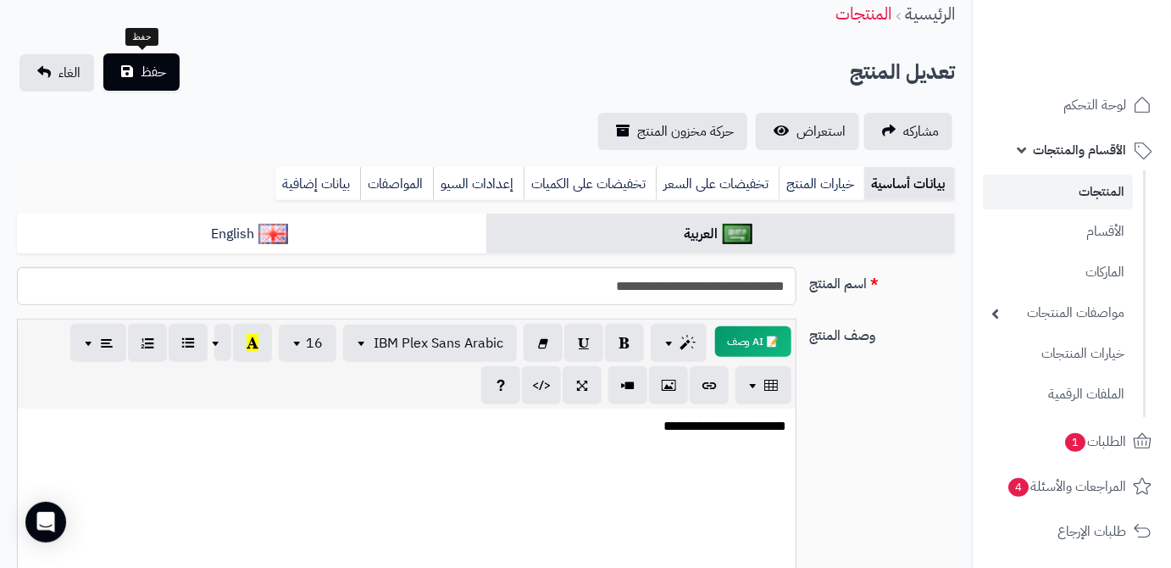
scroll to position [0, 0]
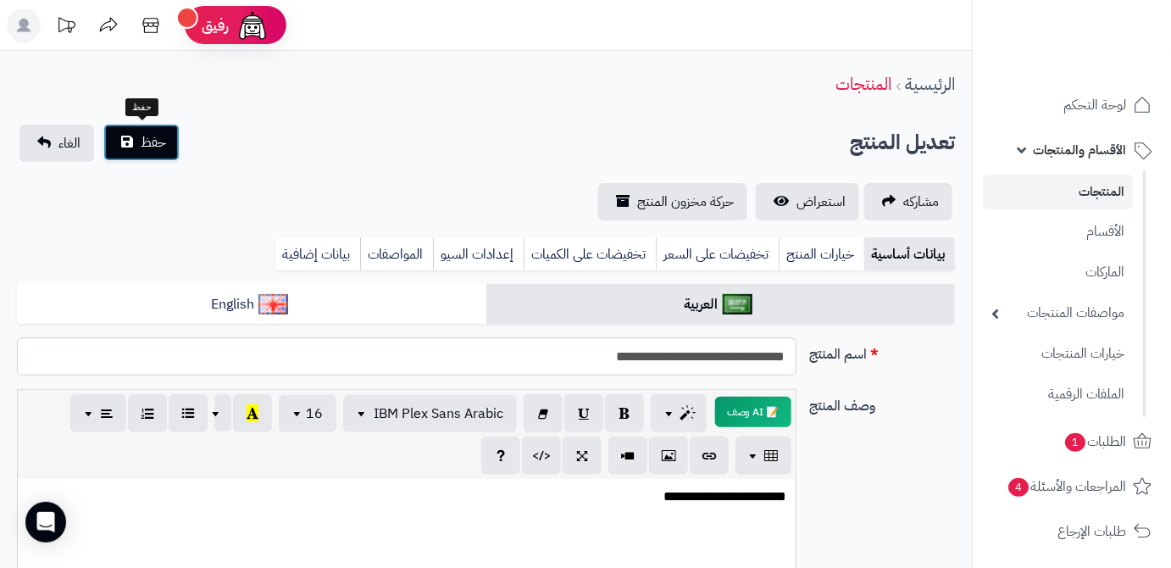
click at [137, 154] on button "حفظ" at bounding box center [141, 142] width 76 height 37
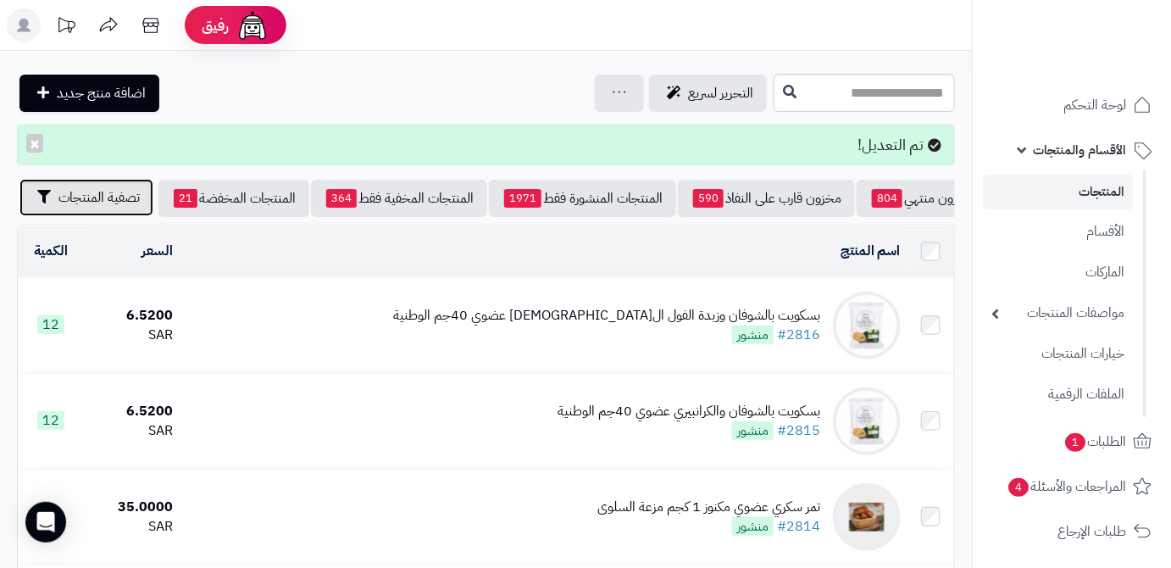
click at [65, 214] on button "تصفية المنتجات" at bounding box center [86, 197] width 134 height 37
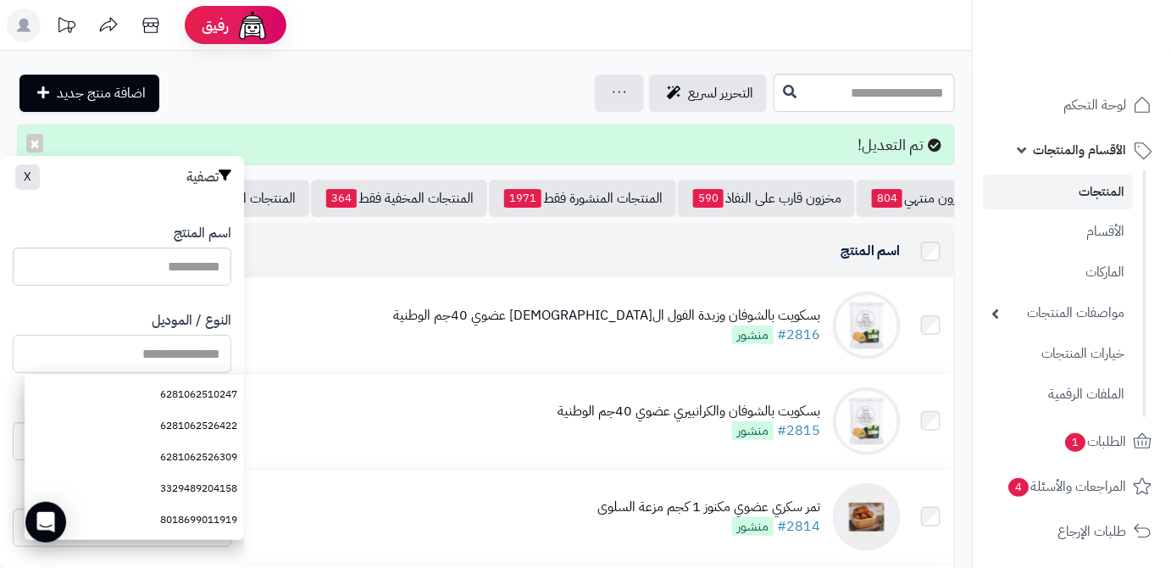
paste input "**********"
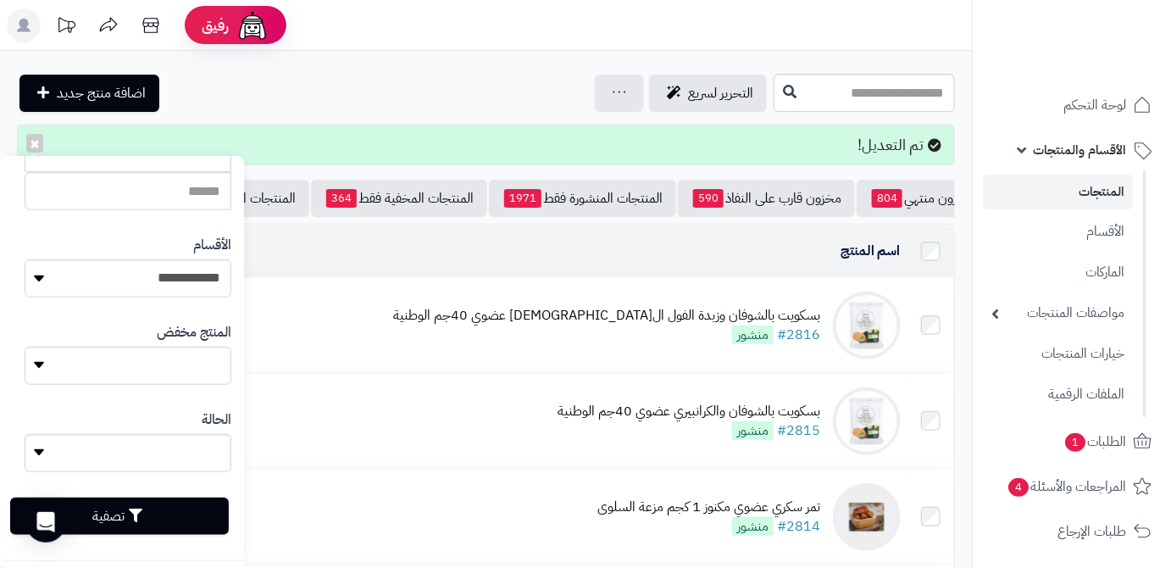
scroll to position [468, 0]
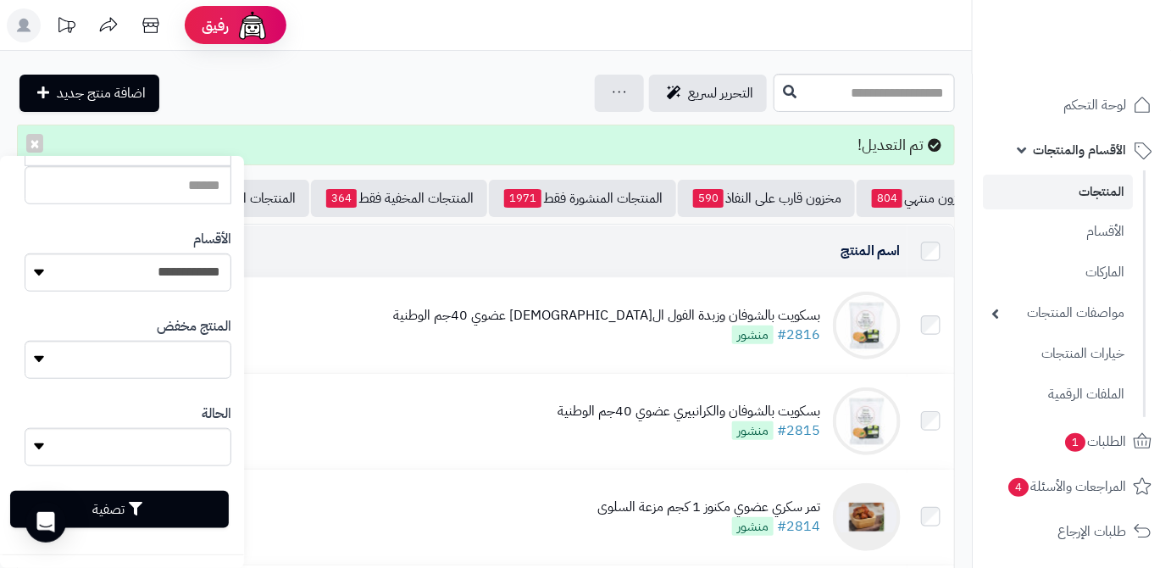
type input "**********"
click at [176, 520] on button "تصفية" at bounding box center [119, 509] width 219 height 37
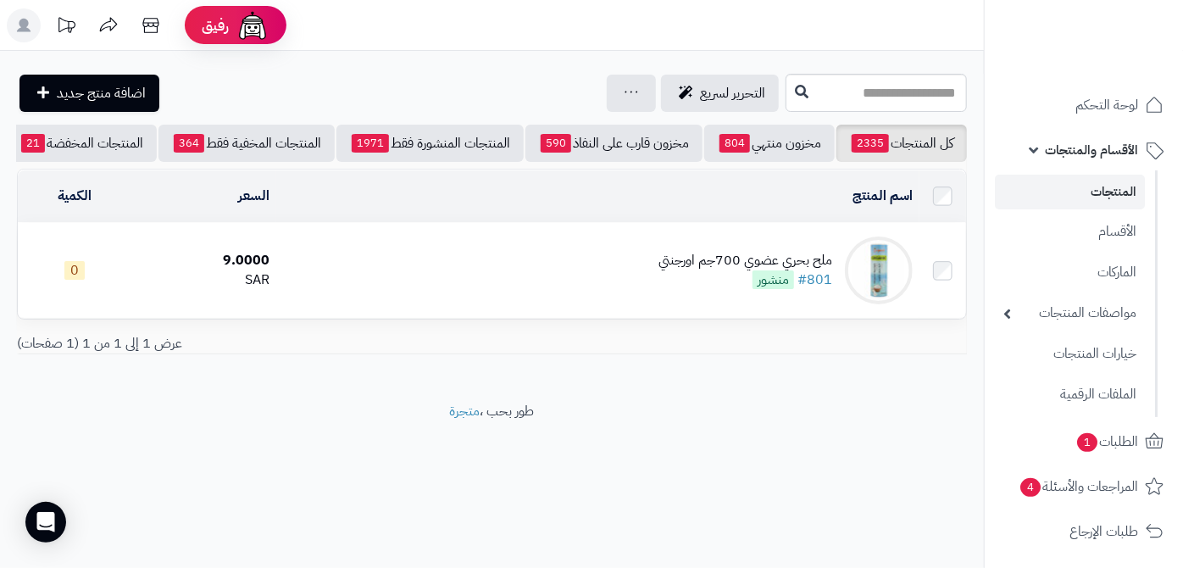
click at [684, 281] on div "ملح بحري عضوي 700جم اورجنتي #801 منشور" at bounding box center [745, 270] width 174 height 39
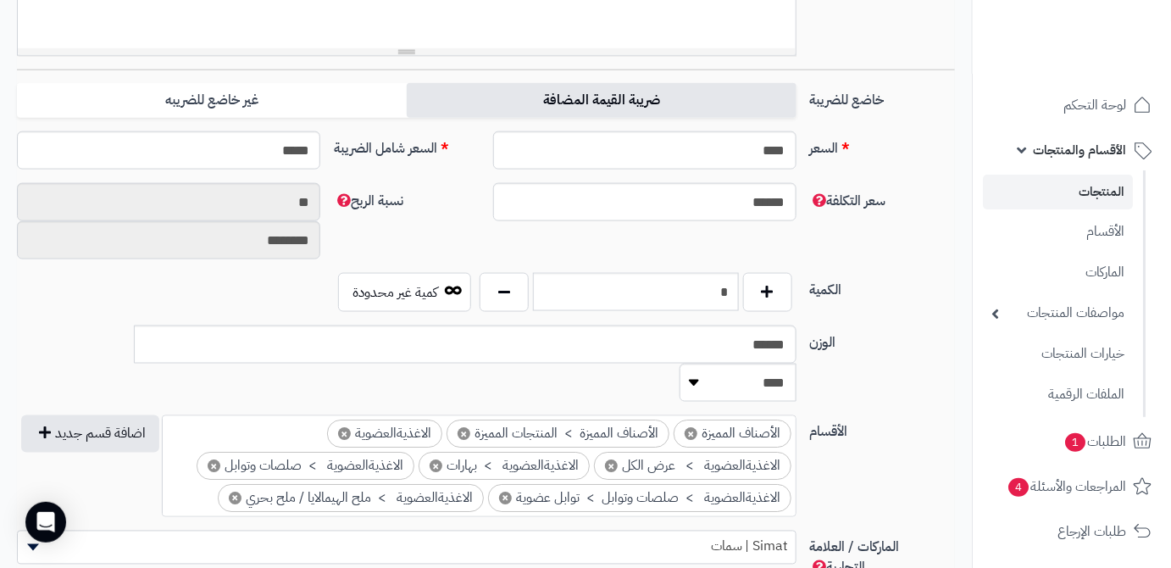
scroll to position [693, 0]
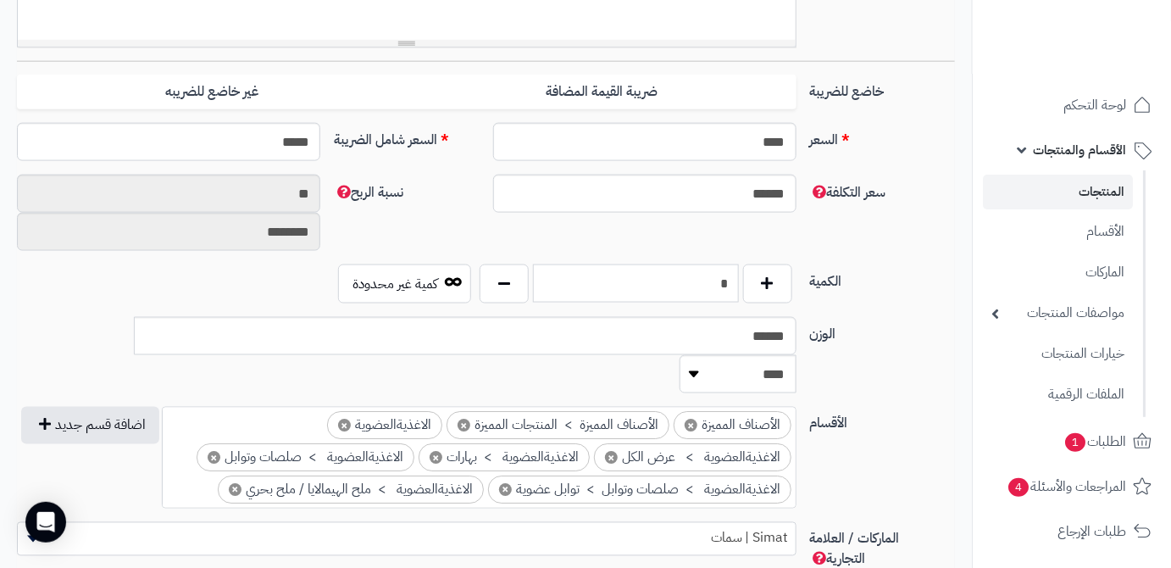
click at [716, 274] on input "*" at bounding box center [636, 283] width 206 height 38
type input "**"
click at [722, 253] on div "سعر التكلفة ****** نسبة الربح ** ********" at bounding box center [485, 220] width 951 height 90
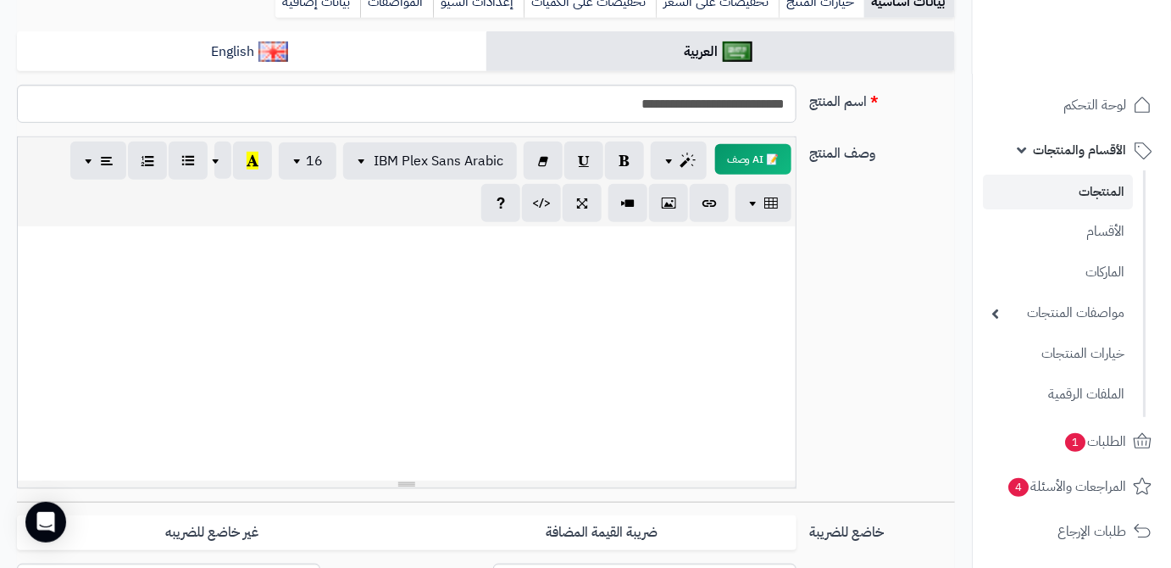
scroll to position [76, 0]
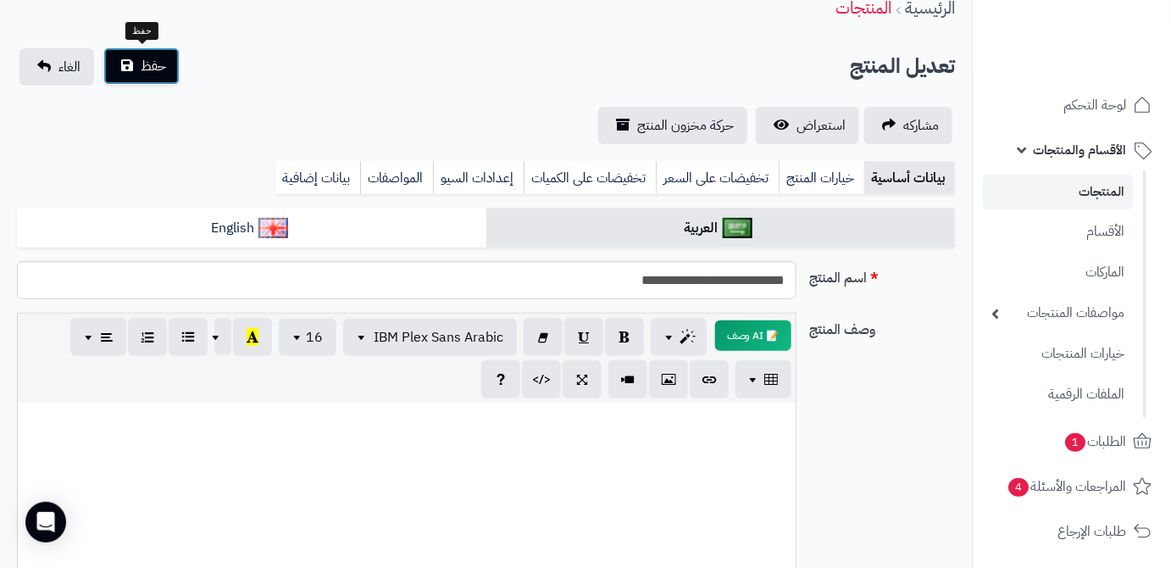
click at [168, 62] on button "حفظ" at bounding box center [141, 65] width 76 height 37
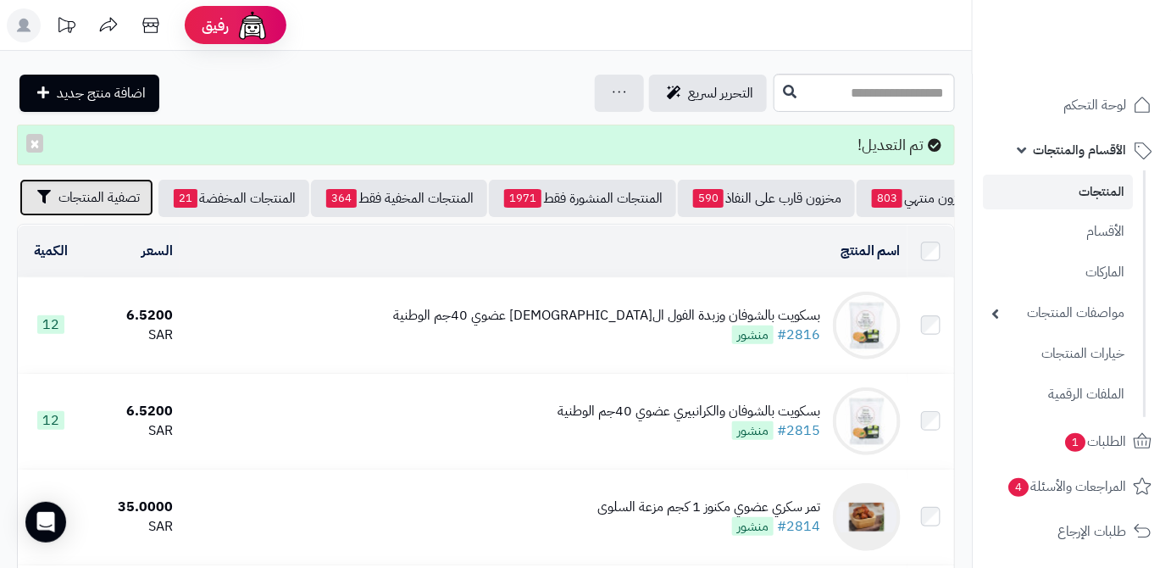
click at [71, 212] on button "تصفية المنتجات" at bounding box center [86, 197] width 134 height 37
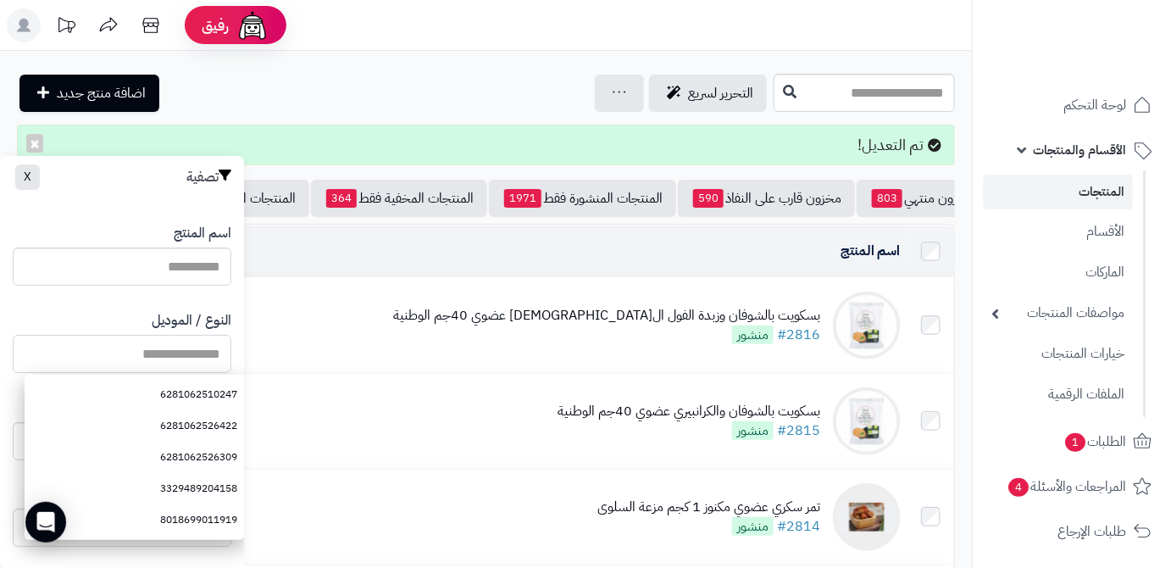
paste input "**********"
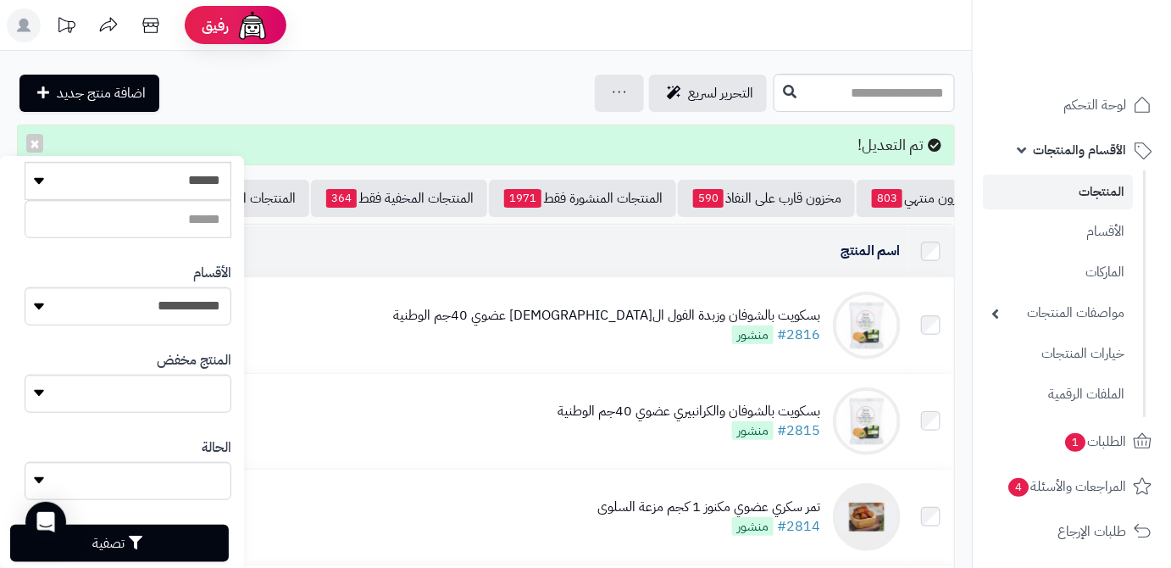
scroll to position [468, 0]
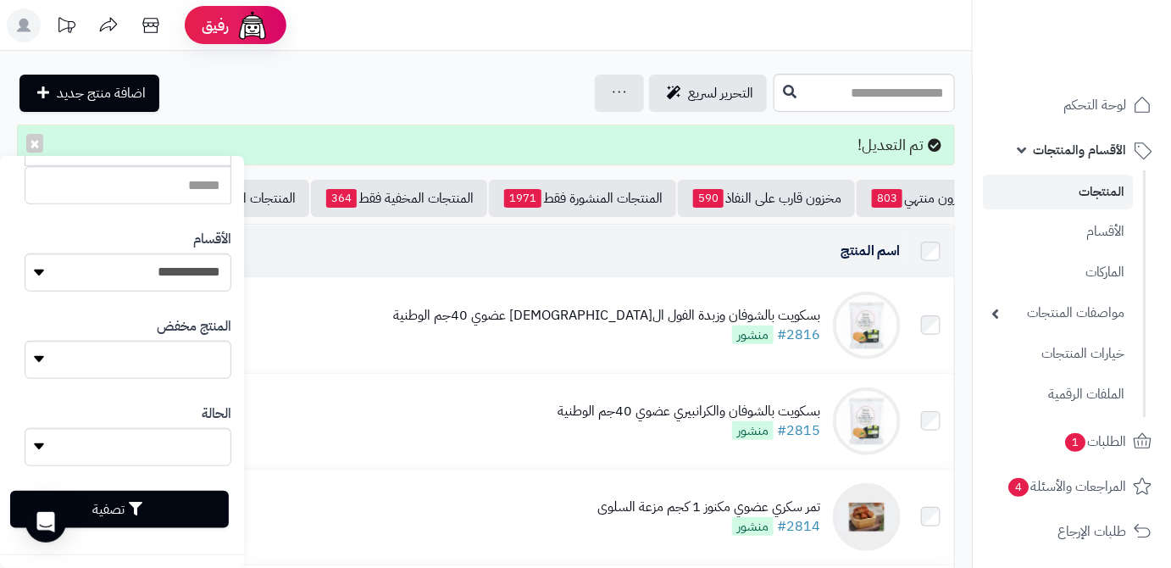
type input "**********"
click at [190, 517] on button "تصفية" at bounding box center [119, 509] width 219 height 37
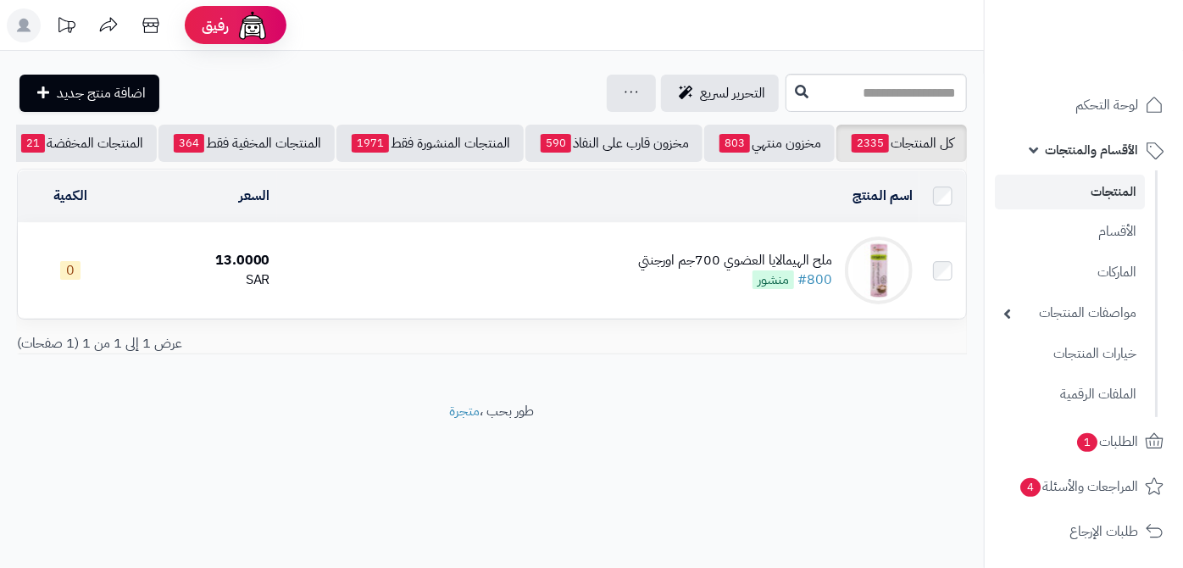
click at [675, 285] on div "ملح الهيمالايا العضوي 700جم اورجنتي #800 منشور" at bounding box center [735, 270] width 194 height 39
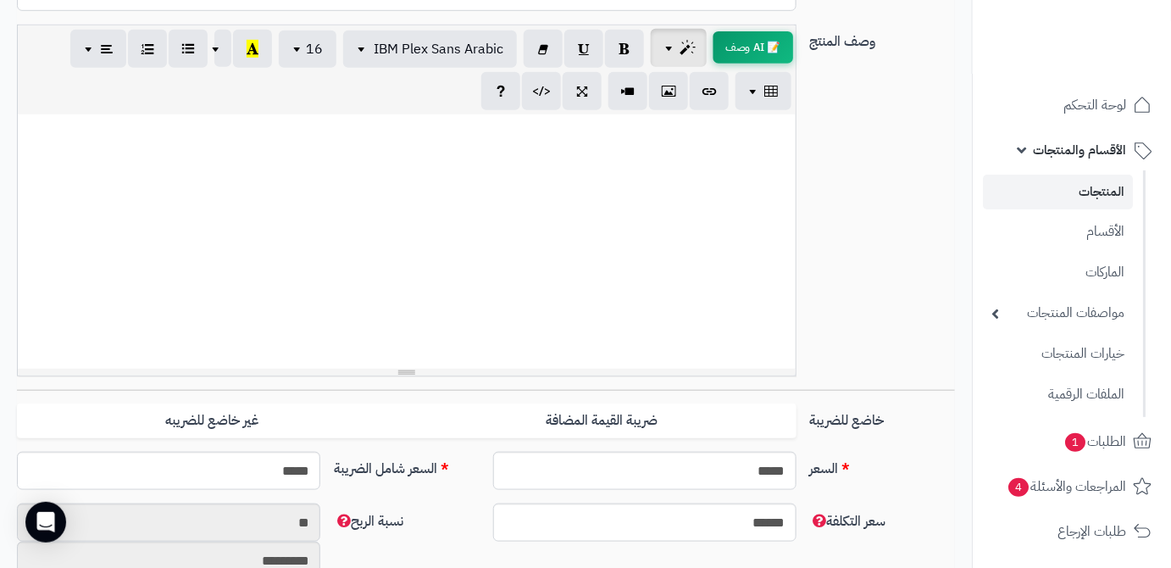
scroll to position [462, 0]
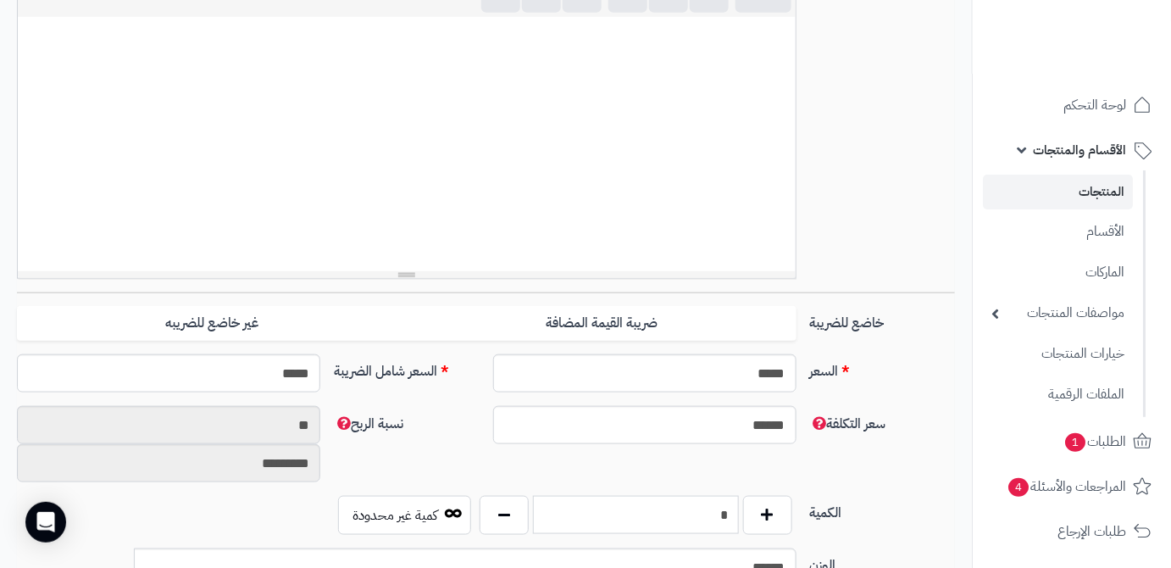
click at [681, 515] on input "*" at bounding box center [636, 515] width 206 height 38
type input "**"
click at [701, 449] on div "سعر التكلفة ****** نسبة الربح ** *********" at bounding box center [485, 451] width 951 height 90
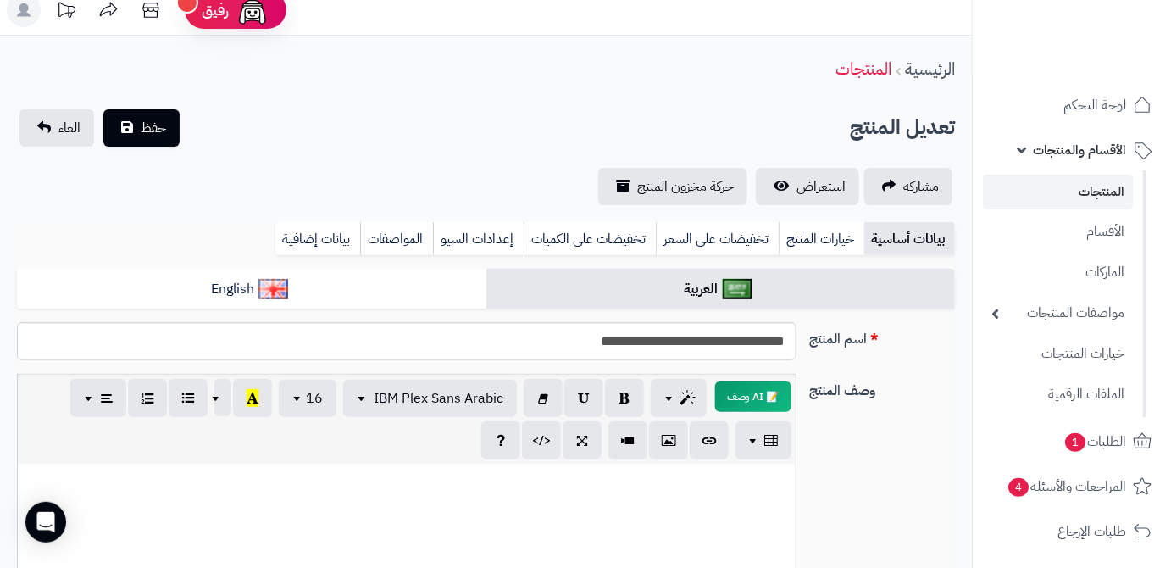
scroll to position [0, 0]
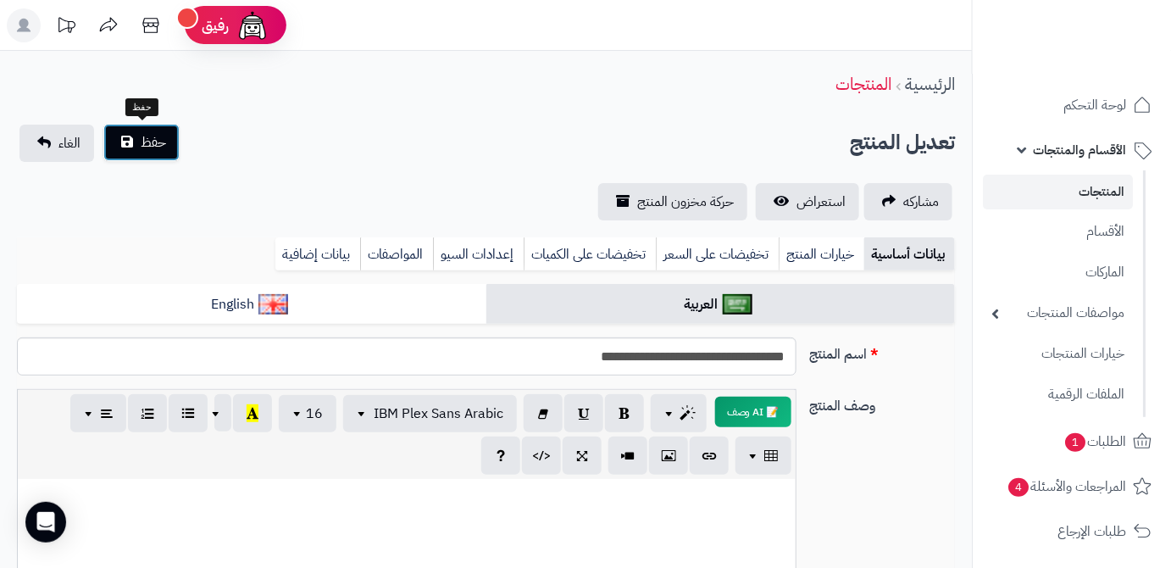
click at [174, 146] on button "حفظ" at bounding box center [141, 142] width 76 height 37
